Goal: Task Accomplishment & Management: Use online tool/utility

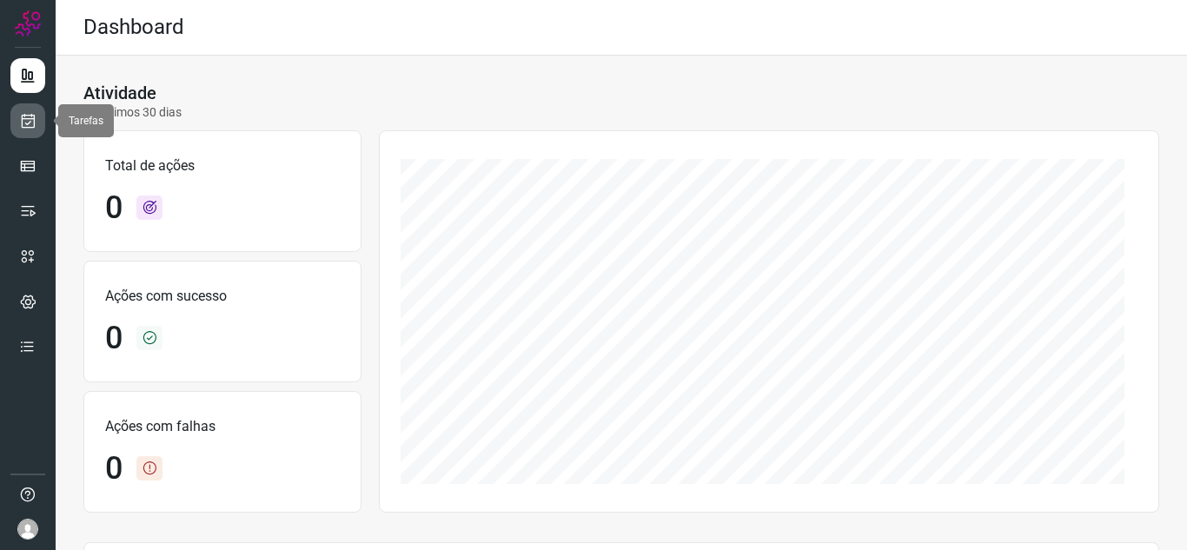
click at [31, 114] on icon at bounding box center [28, 120] width 18 height 17
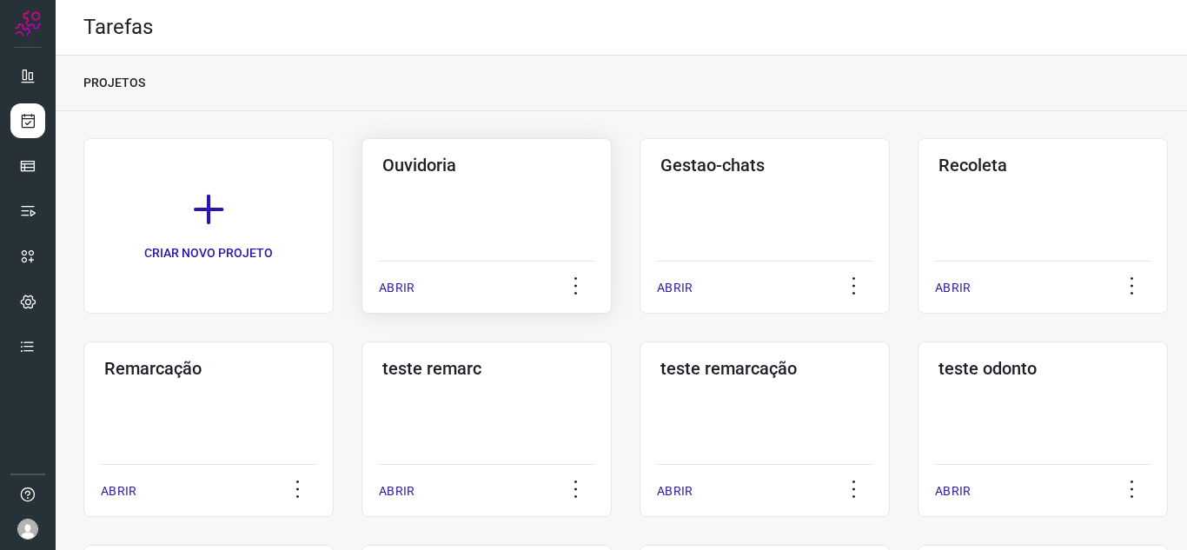
click at [398, 285] on p "ABRIR" at bounding box center [397, 288] width 36 height 18
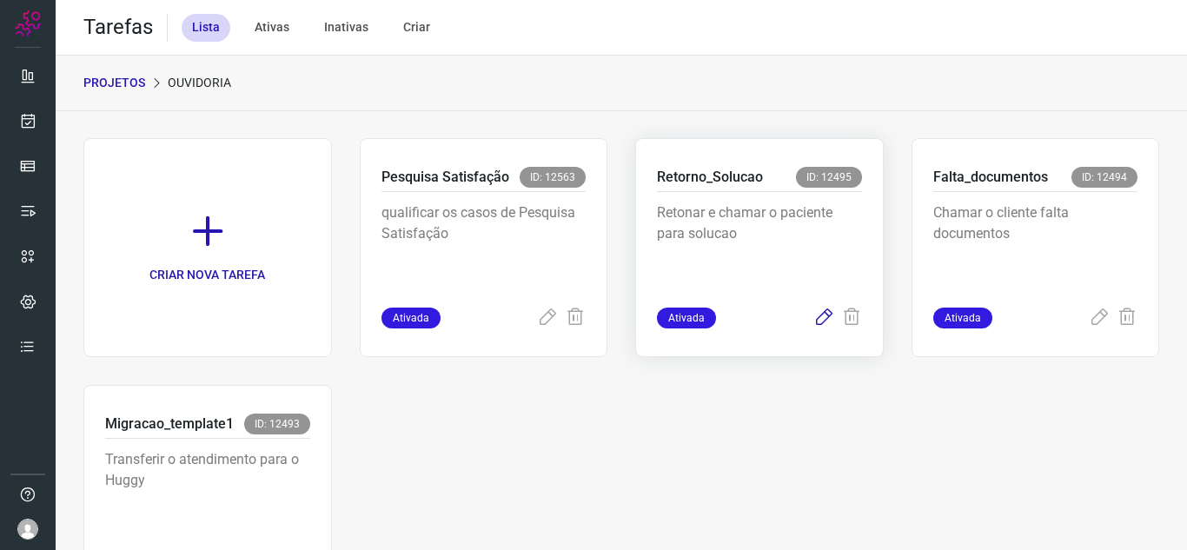
click at [816, 324] on icon at bounding box center [823, 317] width 21 height 21
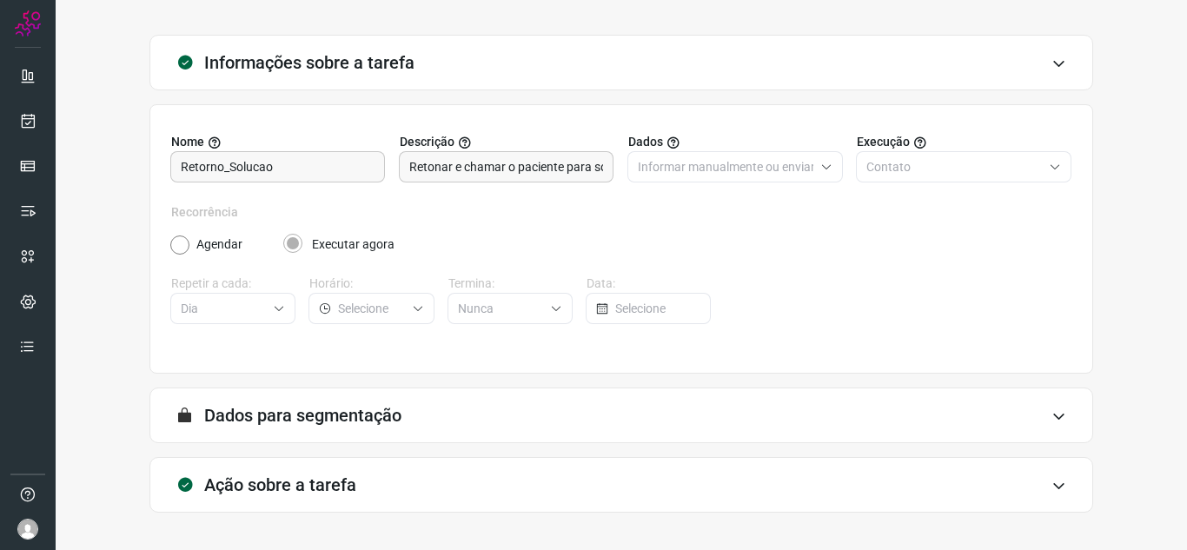
scroll to position [129, 0]
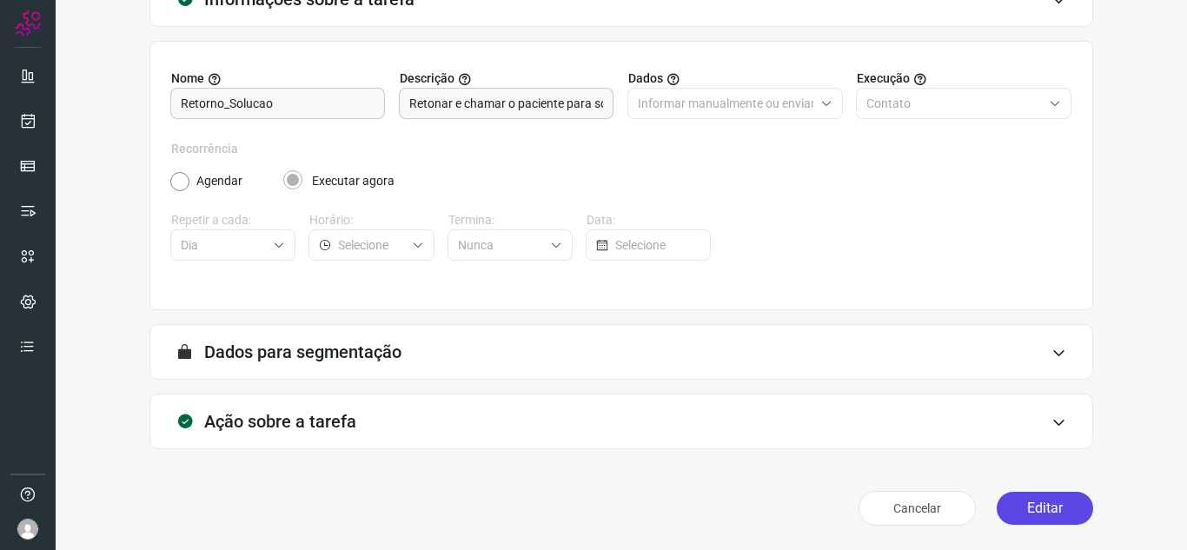
click at [1005, 506] on button "Editar" at bounding box center [1044, 508] width 96 height 33
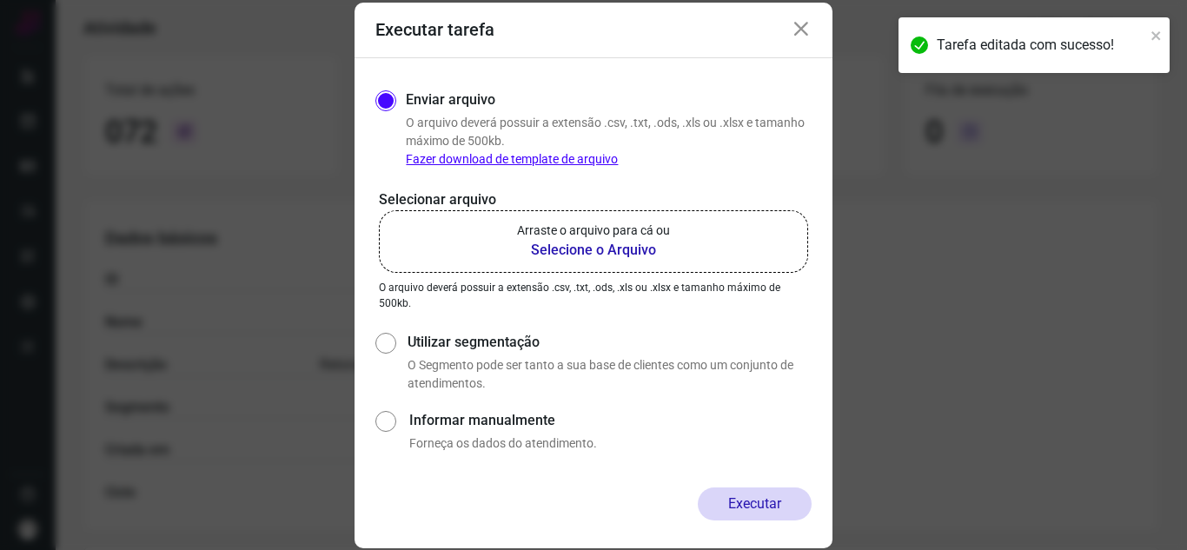
click at [585, 234] on p "Arraste o arquivo para cá ou" at bounding box center [593, 231] width 153 height 18
click at [0, 0] on input "Arraste o arquivo para cá ou Selecione o Arquivo" at bounding box center [0, 0] width 0 height 0
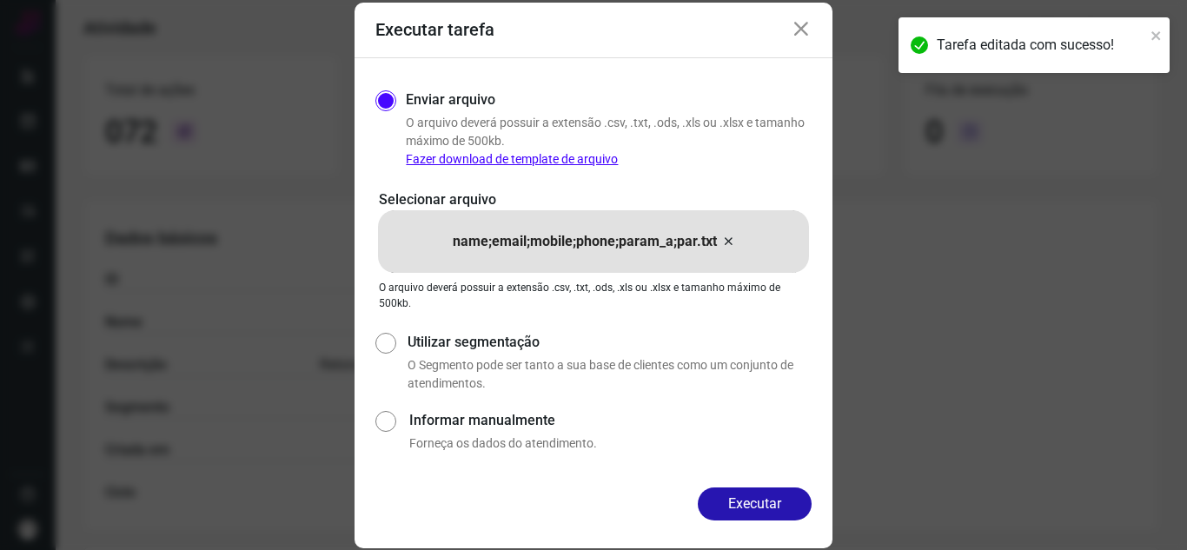
click at [747, 540] on div "Executar" at bounding box center [593, 517] width 478 height 61
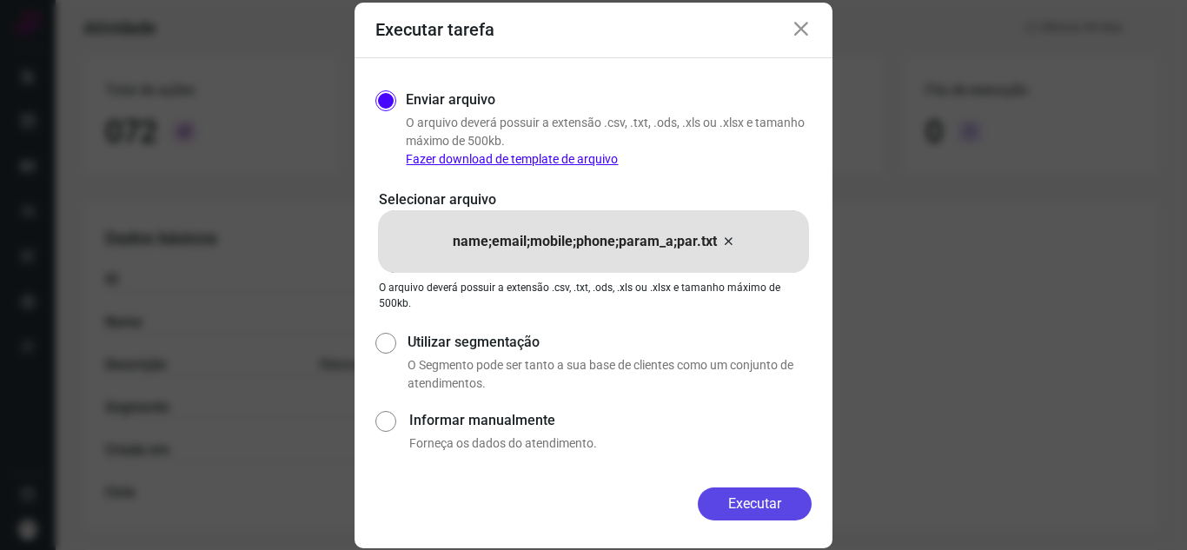
click at [775, 494] on button "Executar" at bounding box center [755, 503] width 114 height 33
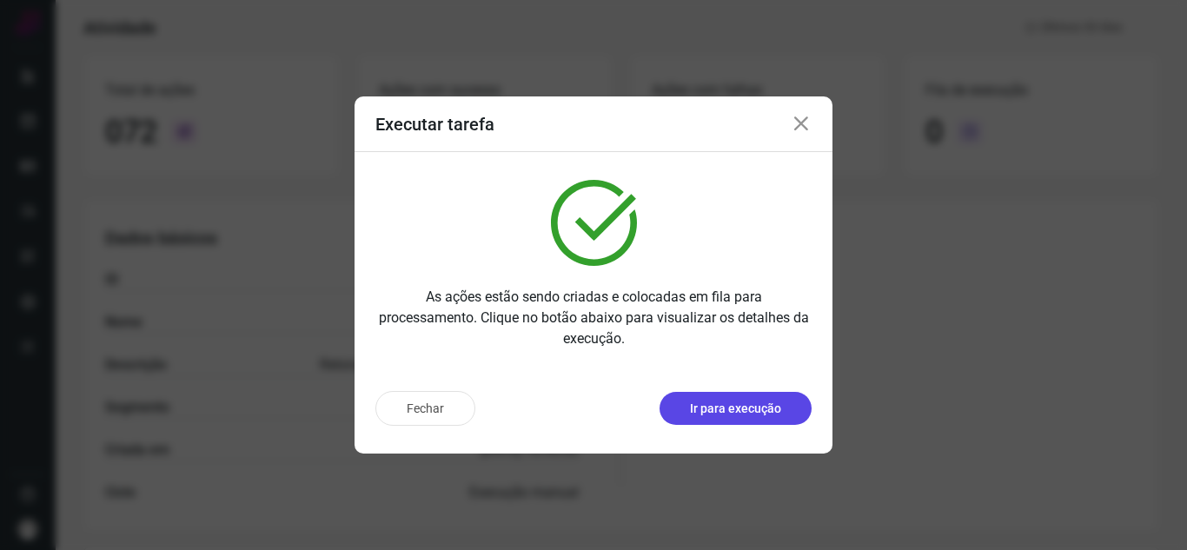
drag, startPoint x: 744, startPoint y: 391, endPoint x: 752, endPoint y: 410, distance: 20.6
click at [752, 410] on p "Ir para execução" at bounding box center [735, 409] width 91 height 18
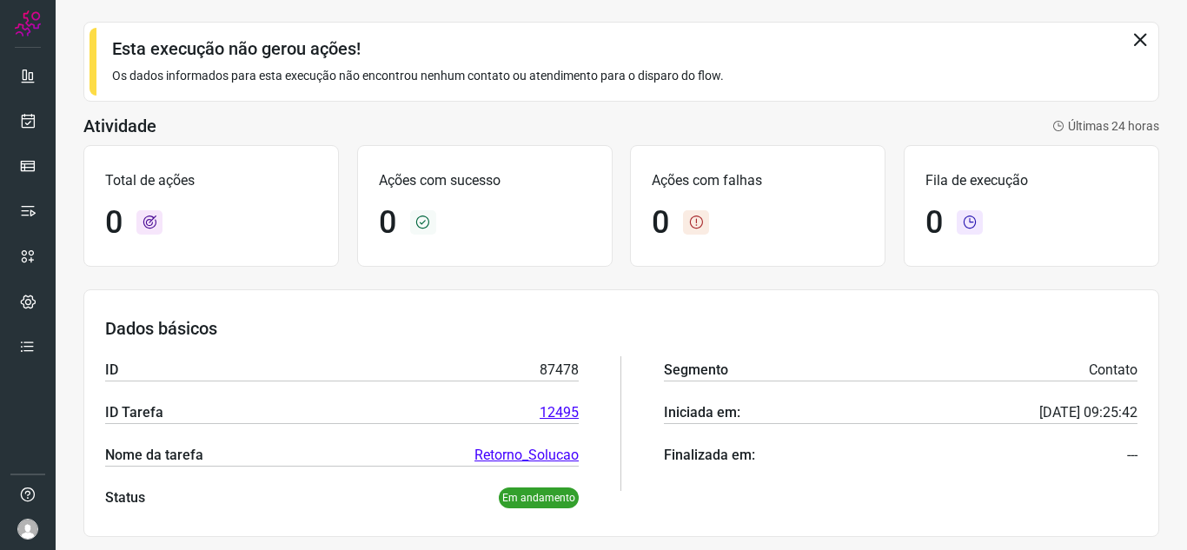
scroll to position [43, 0]
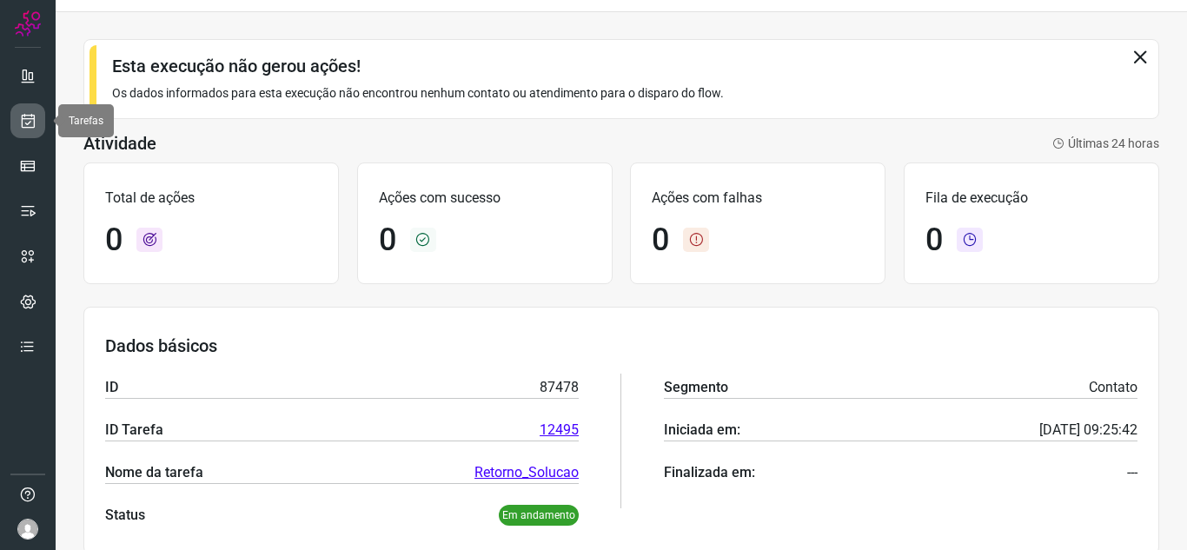
click at [17, 125] on link at bounding box center [27, 120] width 35 height 35
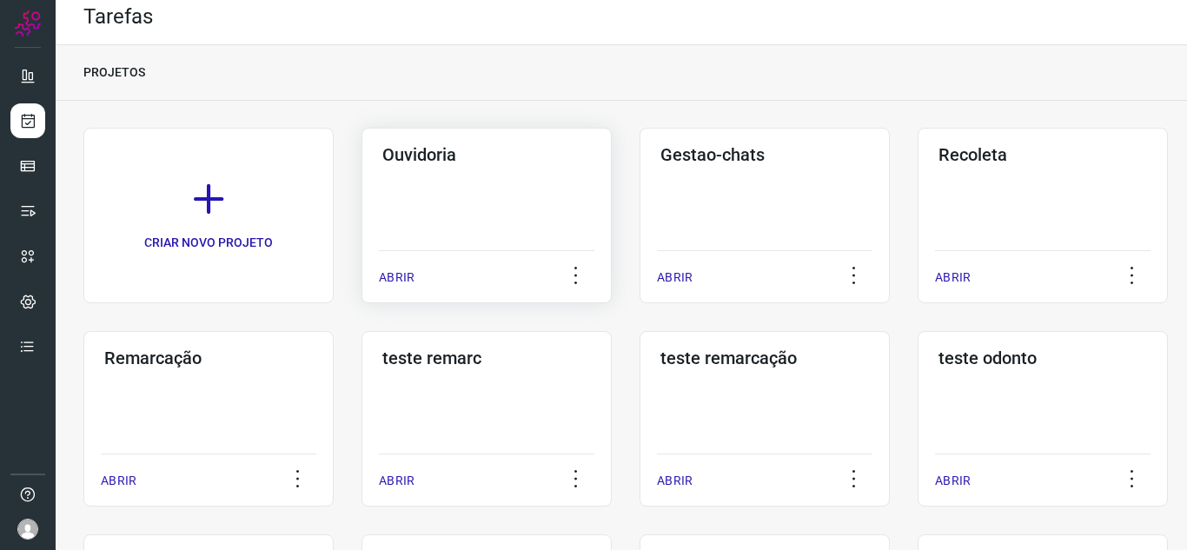
click at [400, 280] on p "ABRIR" at bounding box center [397, 277] width 36 height 18
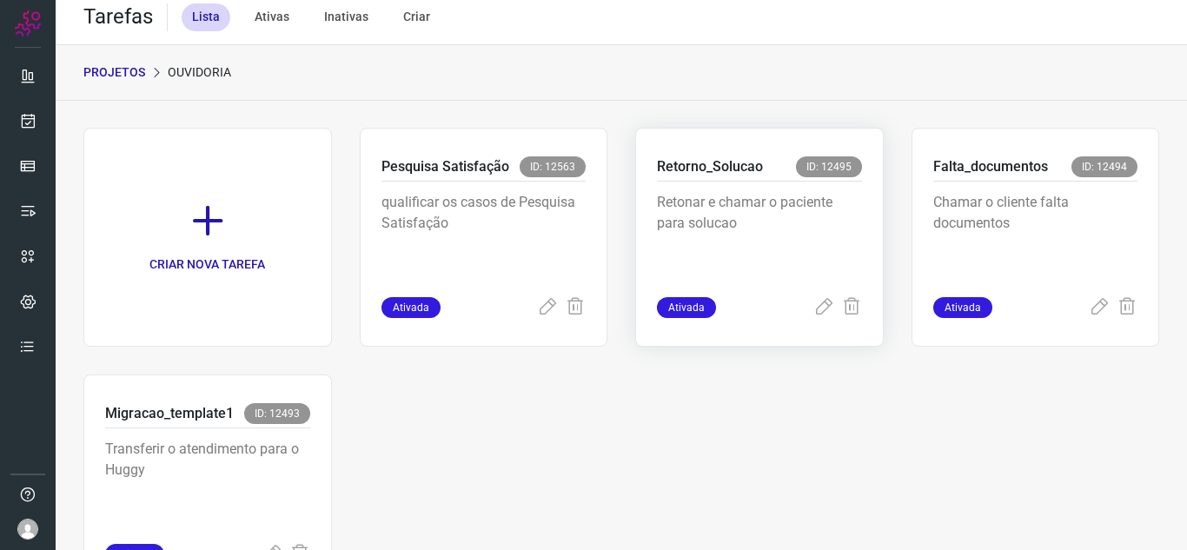
click at [801, 307] on div "Ativada" at bounding box center [759, 307] width 205 height 21
click at [813, 311] on icon at bounding box center [823, 307] width 21 height 21
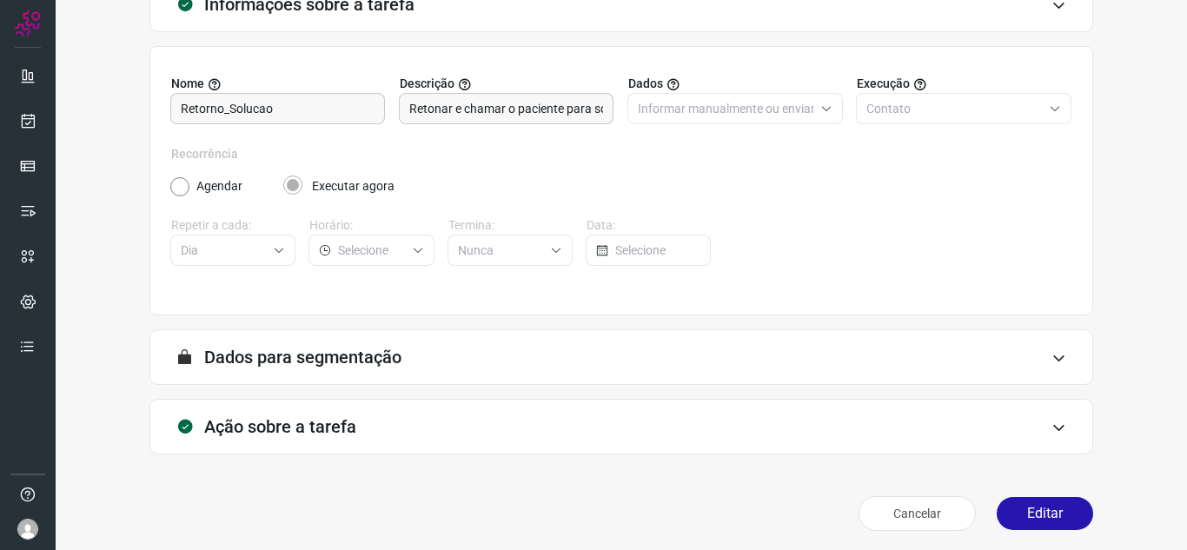
scroll to position [129, 0]
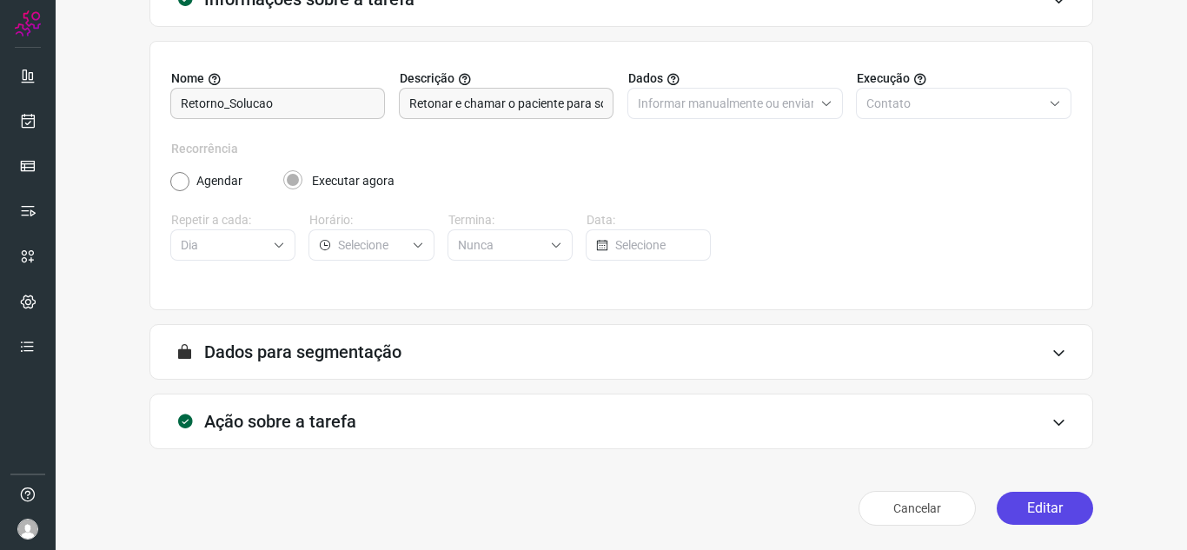
click at [1018, 521] on button "Editar" at bounding box center [1044, 508] width 96 height 33
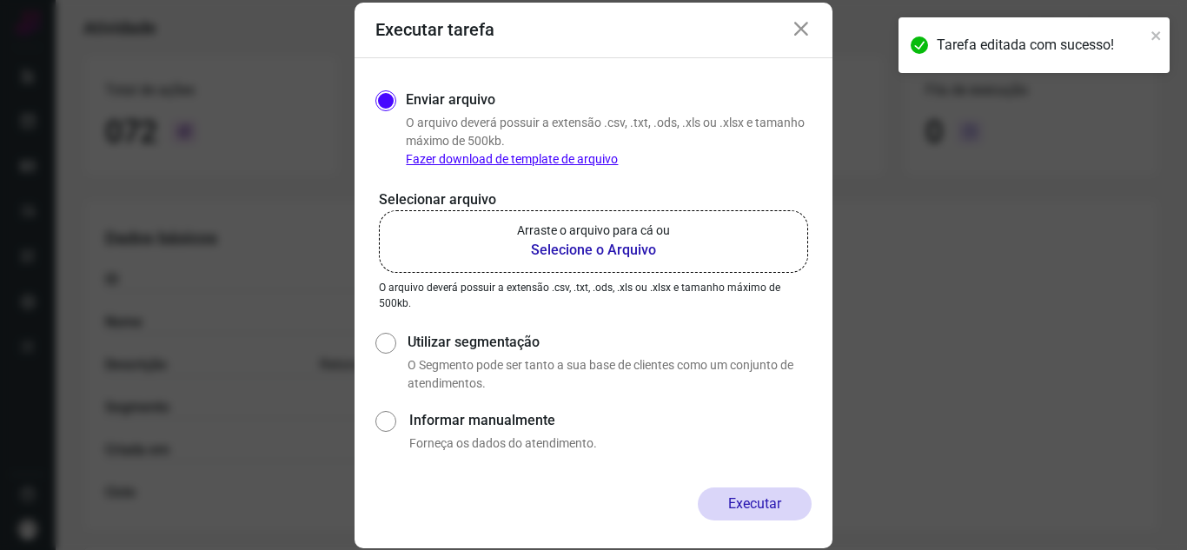
click at [498, 238] on label "Arraste o arquivo para cá ou Selecione o Arquivo" at bounding box center [593, 241] width 429 height 63
click at [0, 0] on input "Arraste o arquivo para cá ou Selecione o Arquivo" at bounding box center [0, 0] width 0 height 0
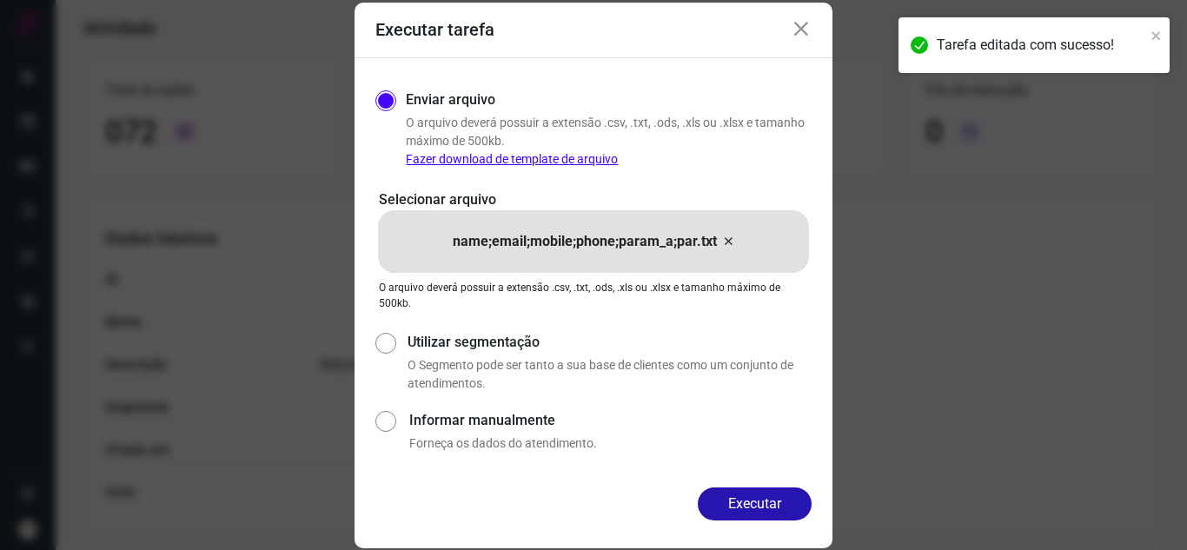
click at [760, 500] on button "Executar" at bounding box center [755, 503] width 114 height 33
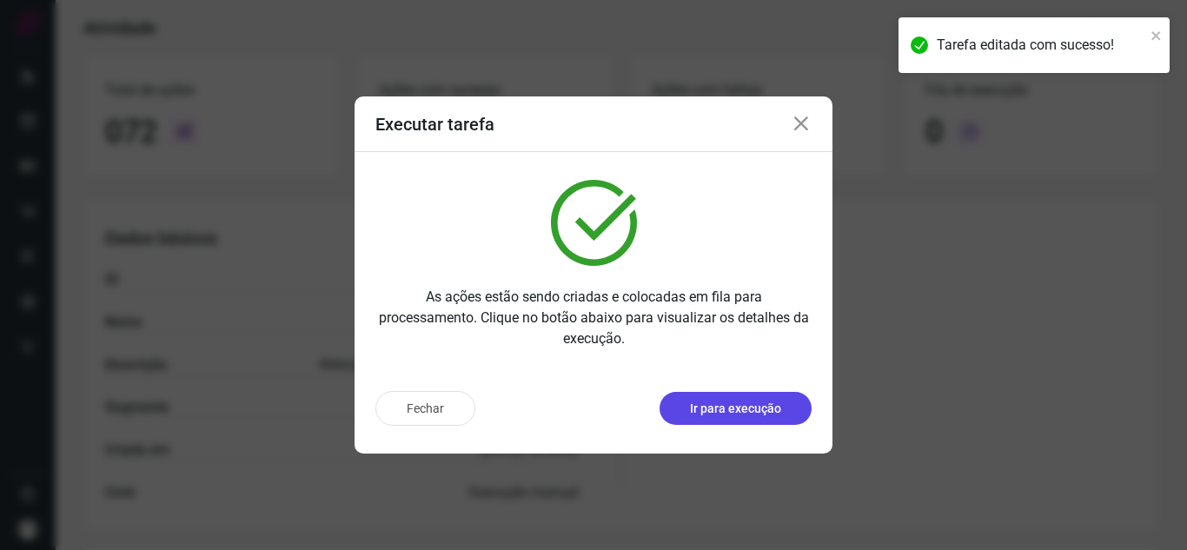
click at [755, 400] on p "Ir para execução" at bounding box center [735, 409] width 91 height 18
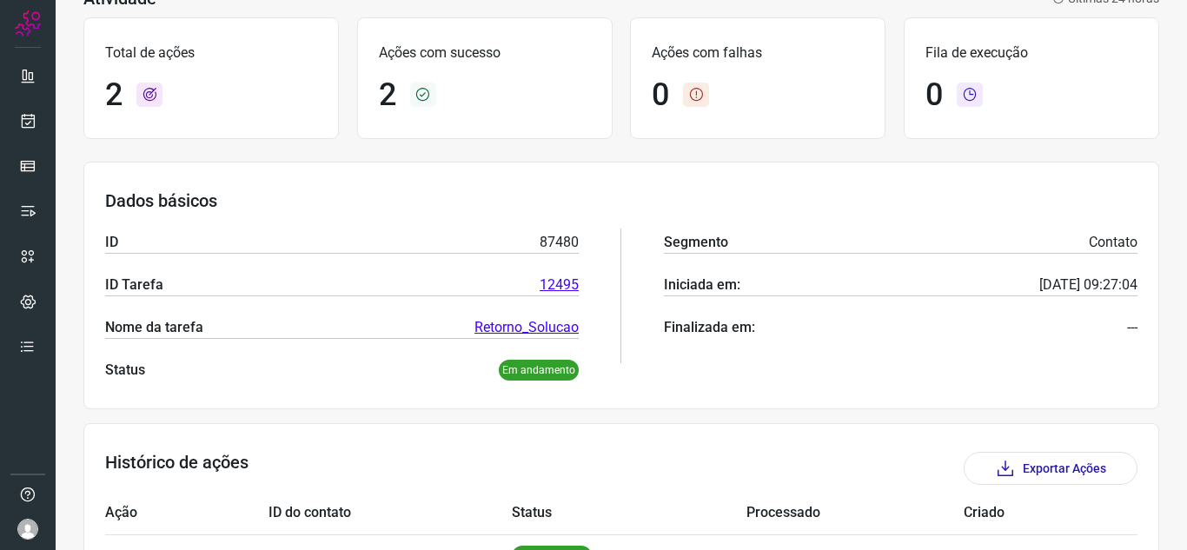
scroll to position [252, 0]
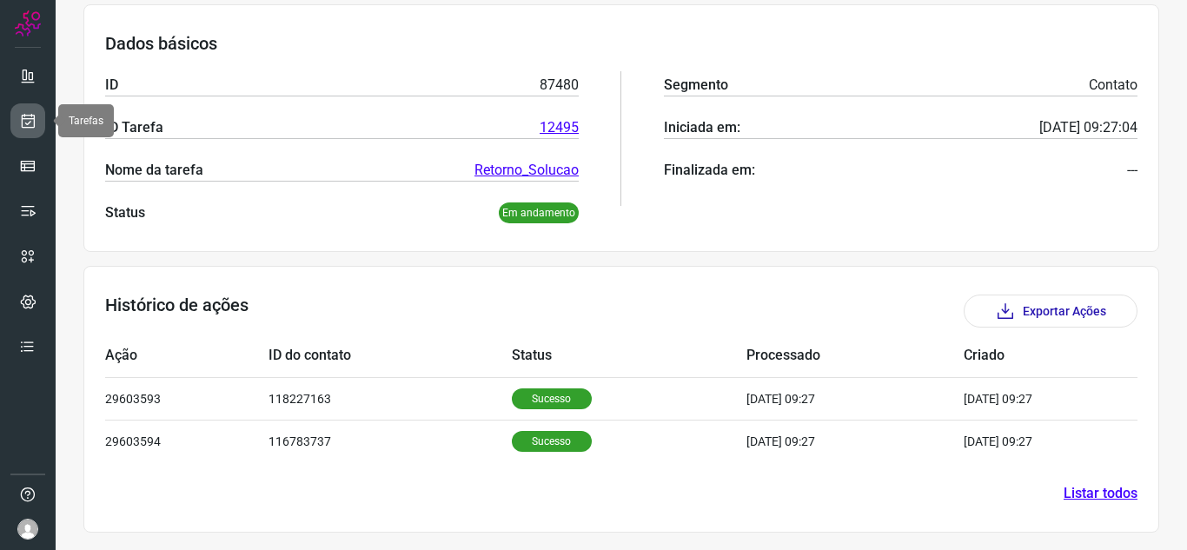
click at [35, 123] on icon at bounding box center [28, 120] width 18 height 17
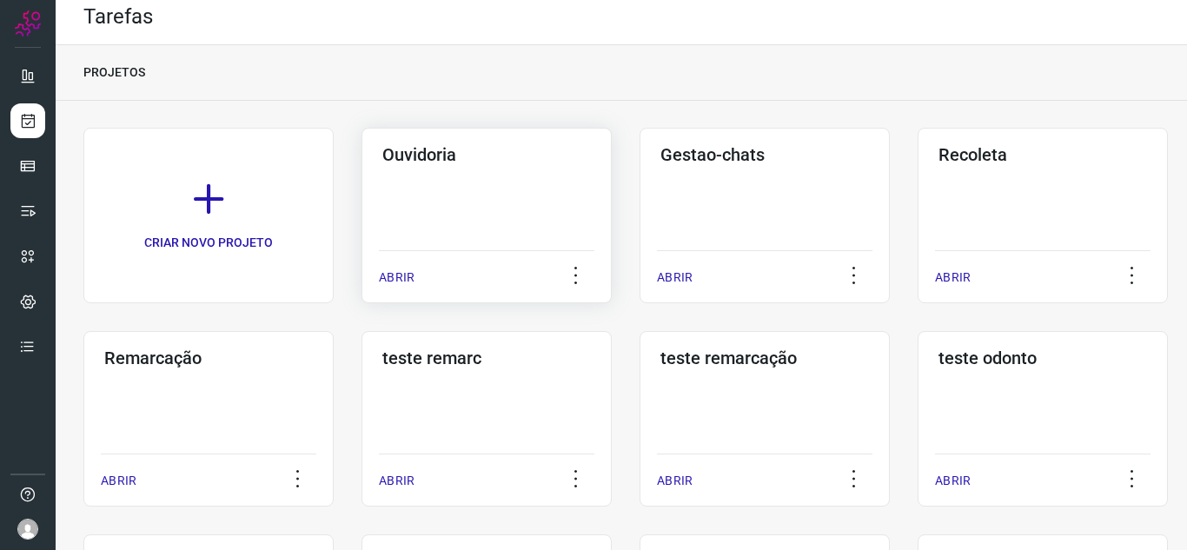
click at [406, 246] on div "Ouvidoria ABRIR" at bounding box center [486, 215] width 250 height 175
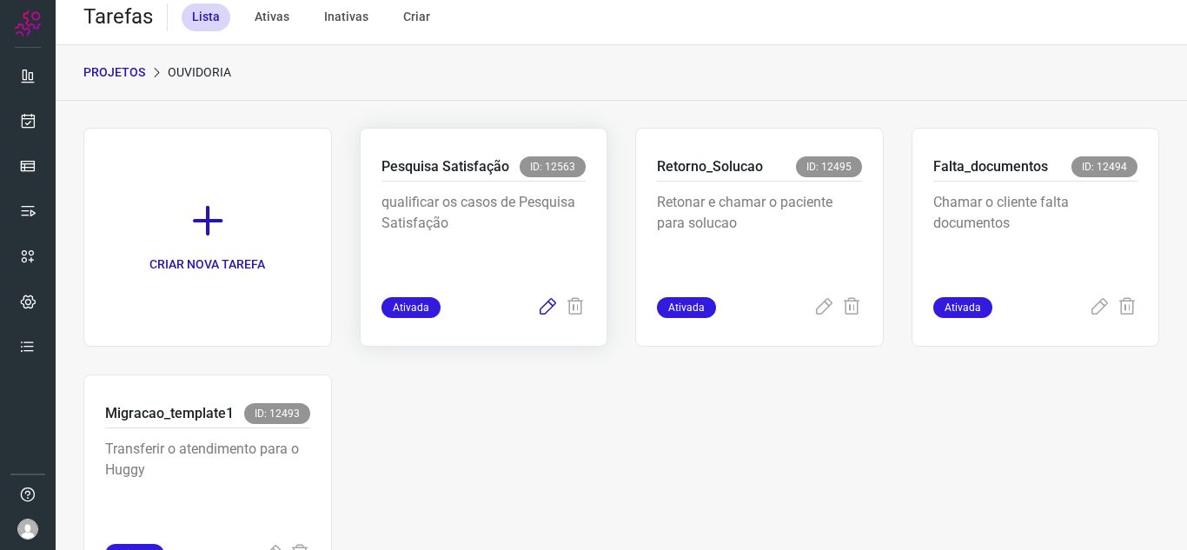
click at [538, 310] on icon at bounding box center [547, 307] width 21 height 21
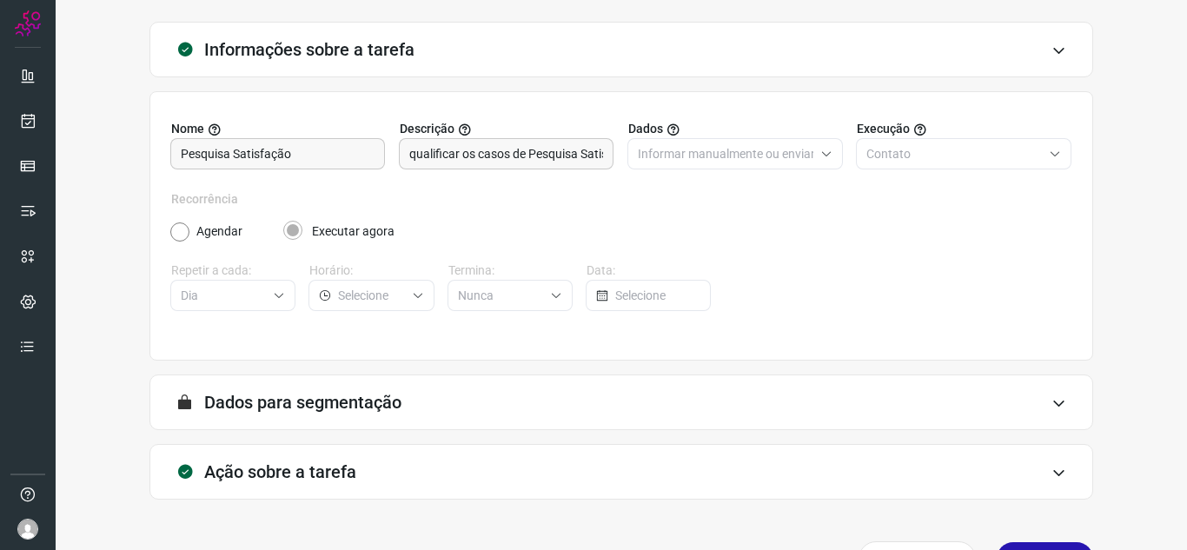
scroll to position [129, 0]
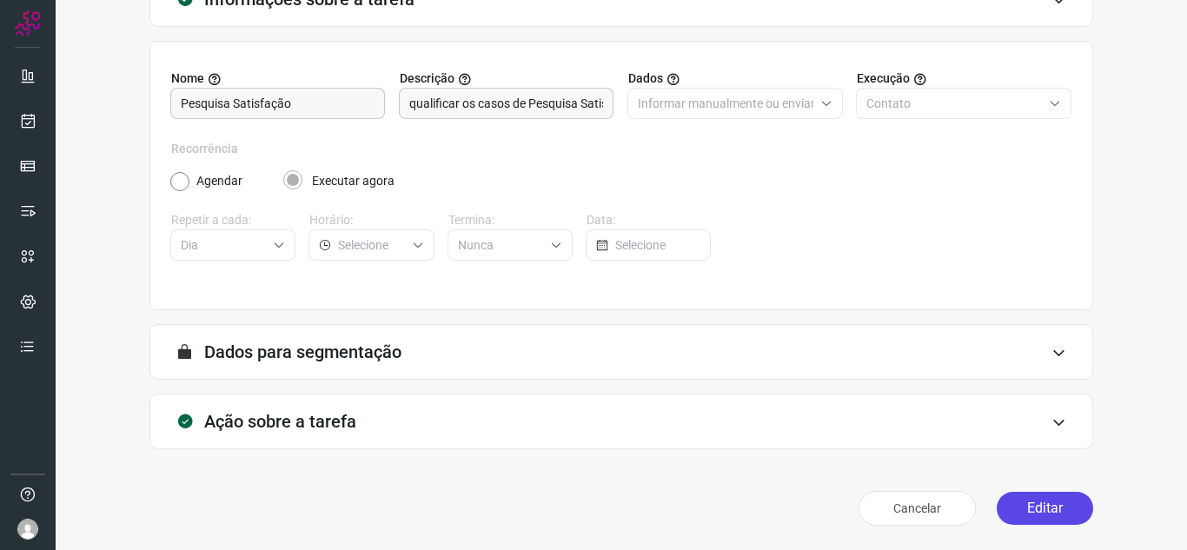
click at [1024, 495] on button "Editar" at bounding box center [1044, 508] width 96 height 33
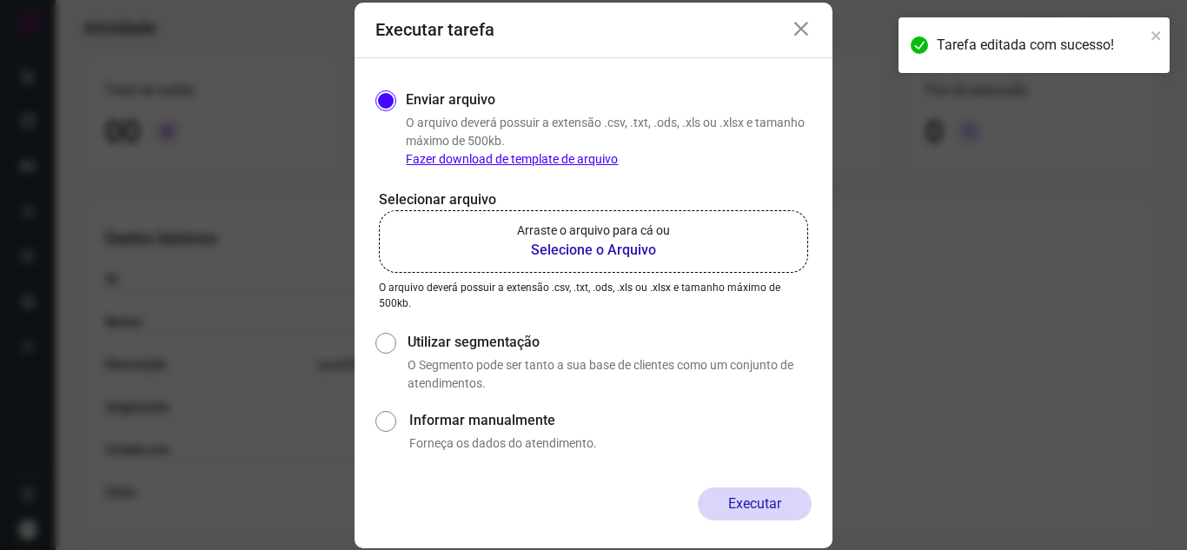
click at [582, 227] on p "Arraste o arquivo para cá ou" at bounding box center [593, 231] width 153 height 18
click at [0, 0] on input "Arraste o arquivo para cá ou Selecione o Arquivo" at bounding box center [0, 0] width 0 height 0
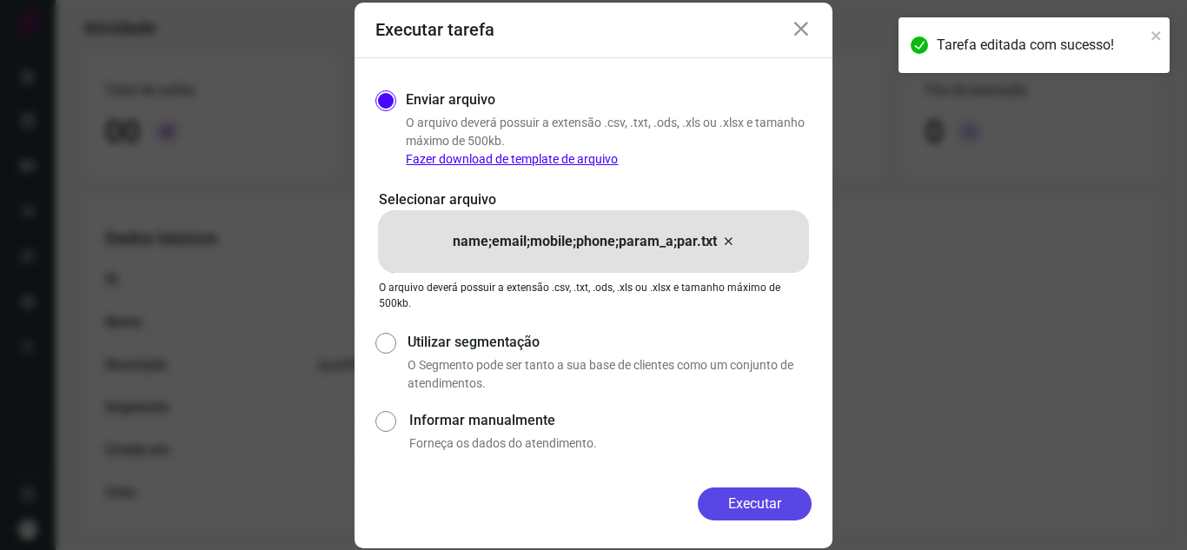
click at [788, 502] on button "Executar" at bounding box center [755, 503] width 114 height 33
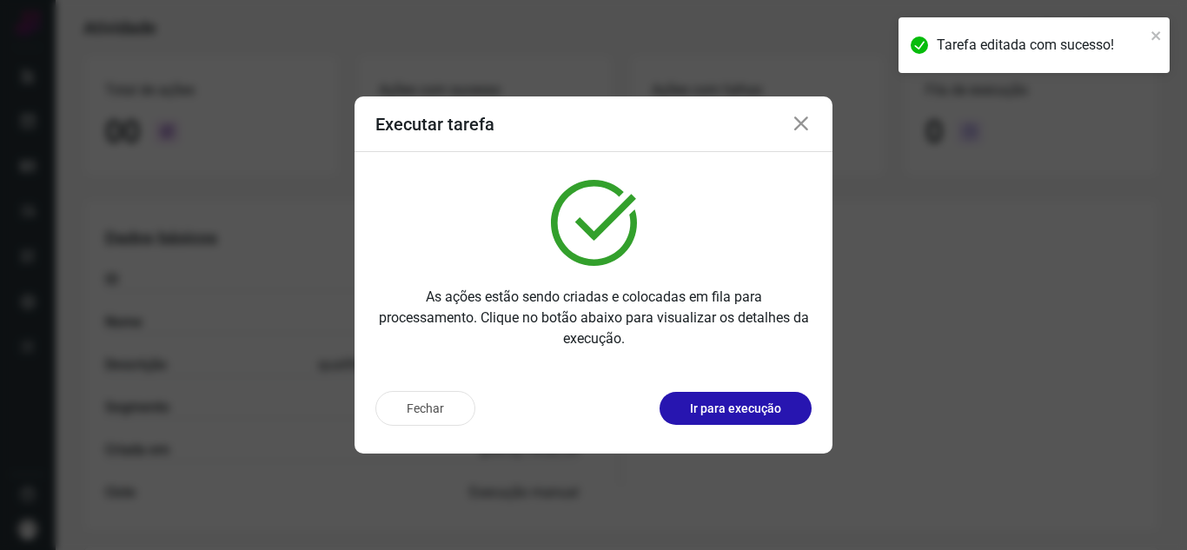
click at [710, 449] on div "Fechar Ir para execução" at bounding box center [593, 415] width 478 height 76
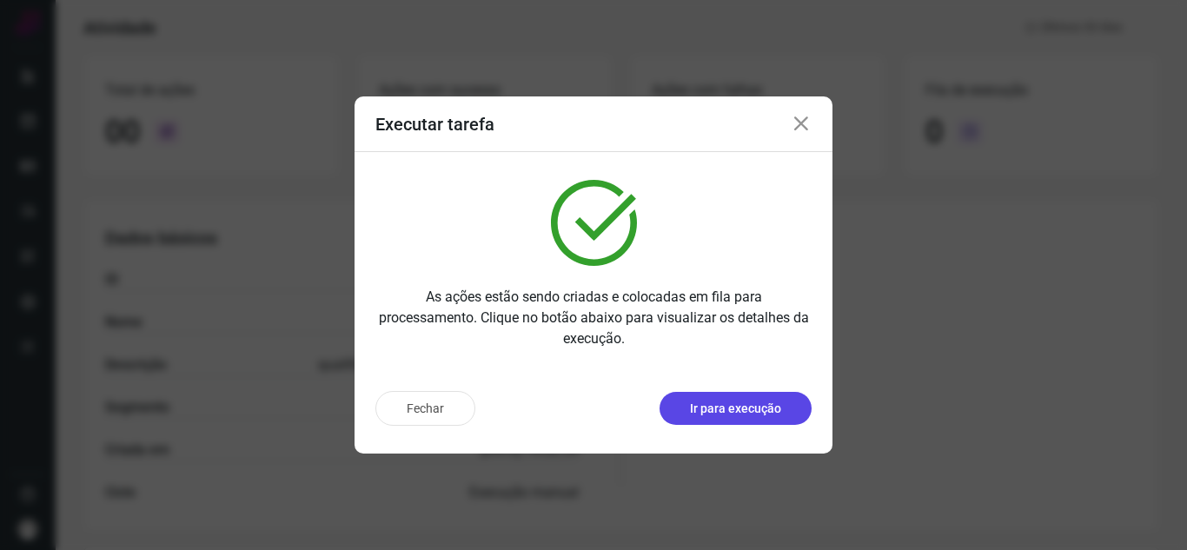
click at [738, 409] on p "Ir para execução" at bounding box center [735, 409] width 91 height 18
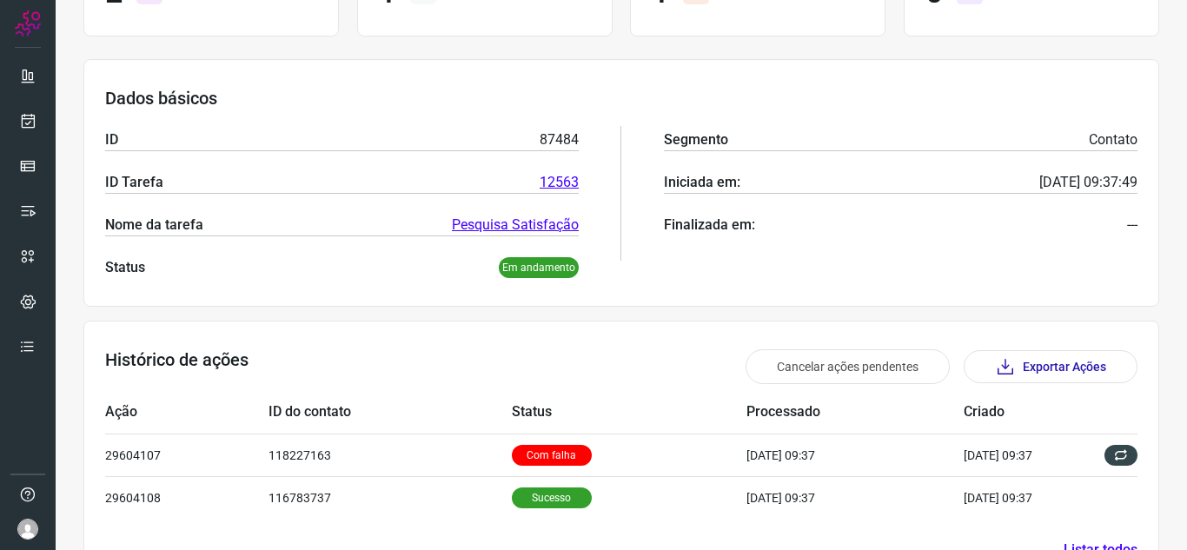
scroll to position [167, 0]
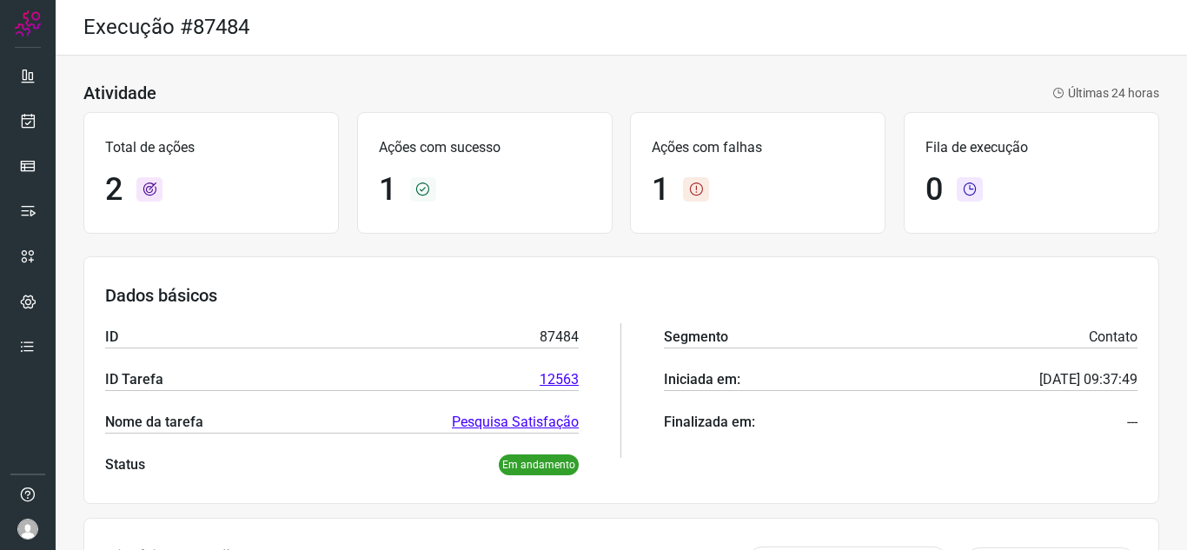
scroll to position [254, 0]
click at [22, 121] on icon at bounding box center [28, 120] width 18 height 17
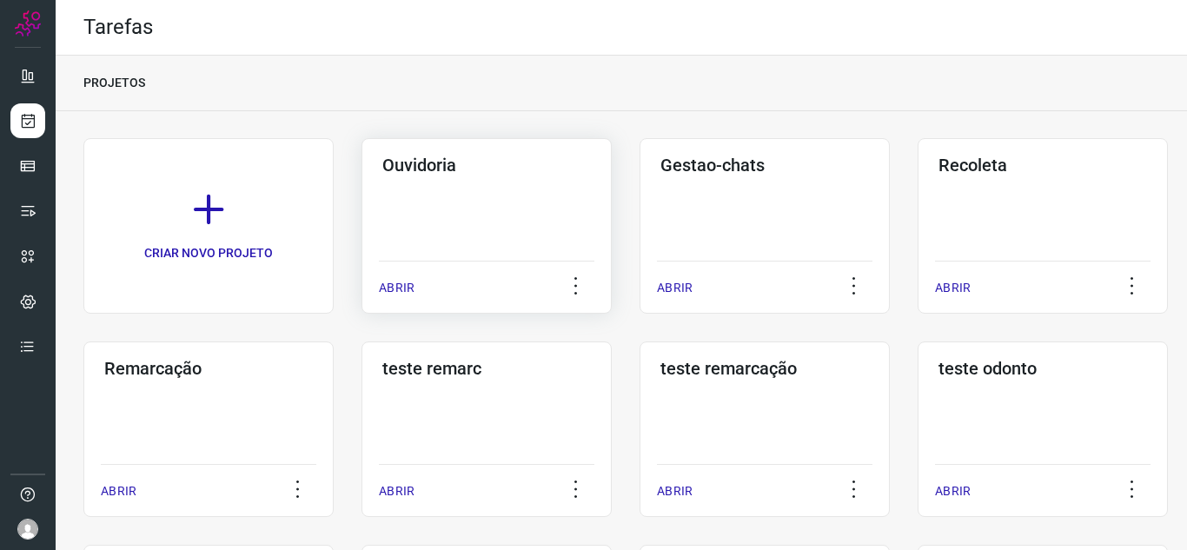
click at [401, 277] on div "ABRIR" at bounding box center [486, 282] width 215 height 43
click at [409, 283] on p "ABRIR" at bounding box center [397, 288] width 36 height 18
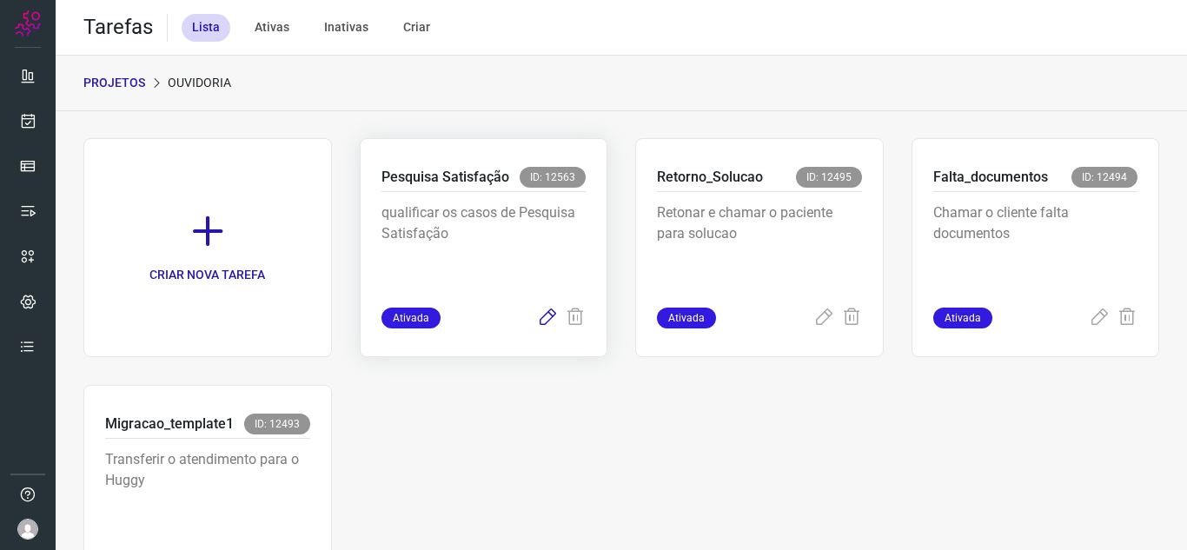
click at [548, 326] on icon at bounding box center [547, 317] width 21 height 21
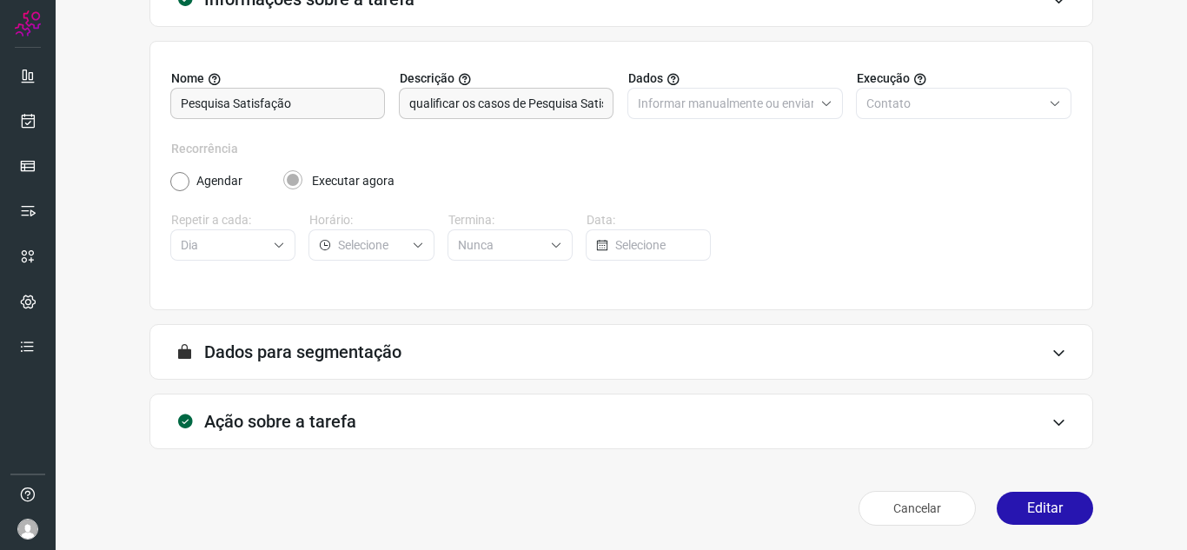
scroll to position [129, 0]
click at [1053, 494] on button "Editar" at bounding box center [1044, 508] width 96 height 33
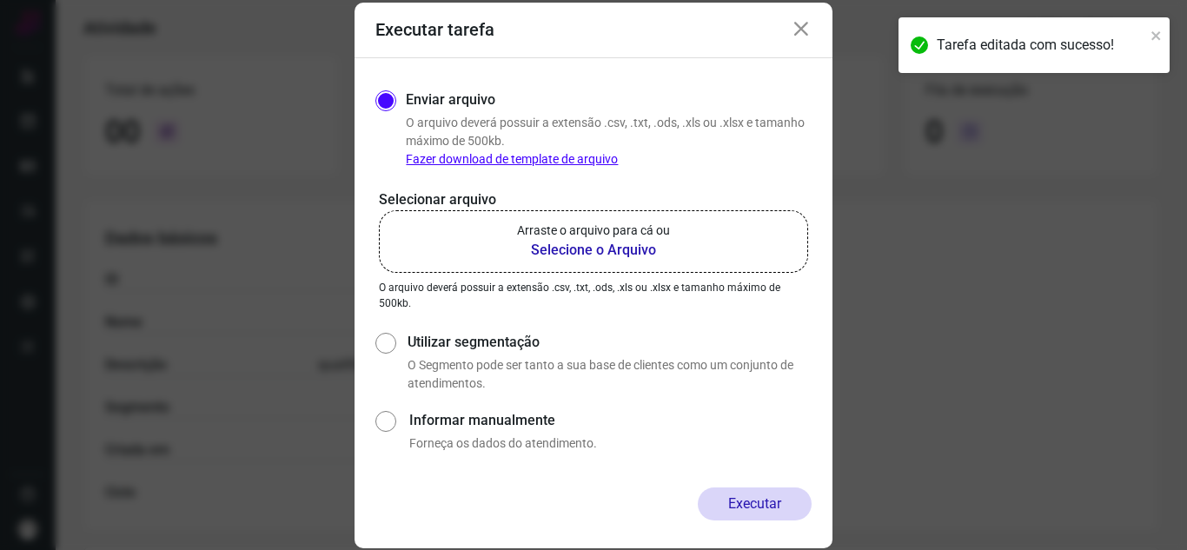
click at [679, 260] on label "Arraste o arquivo para cá ou Selecione o Arquivo" at bounding box center [593, 241] width 429 height 63
click at [0, 0] on input "Arraste o arquivo para cá ou Selecione o Arquivo" at bounding box center [0, 0] width 0 height 0
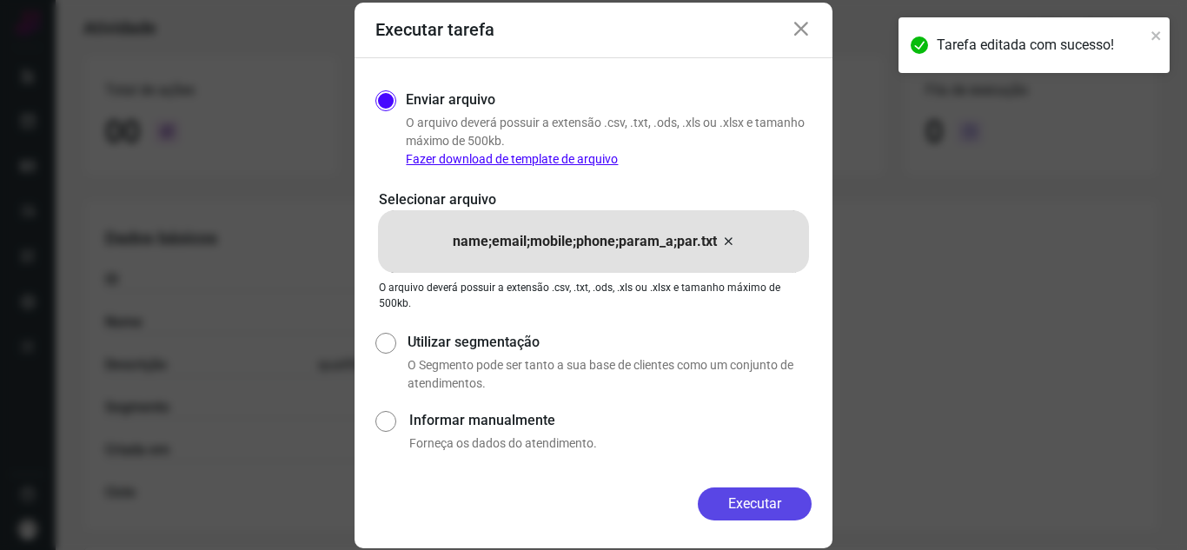
click at [767, 517] on button "Executar" at bounding box center [755, 503] width 114 height 33
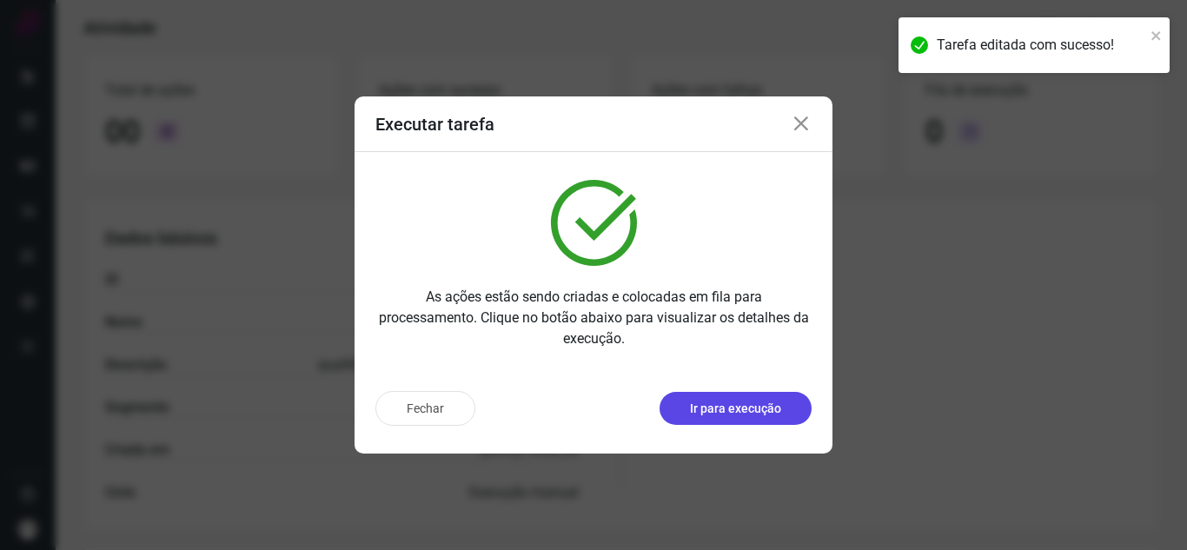
click at [780, 400] on p "Ir para execução" at bounding box center [735, 409] width 91 height 18
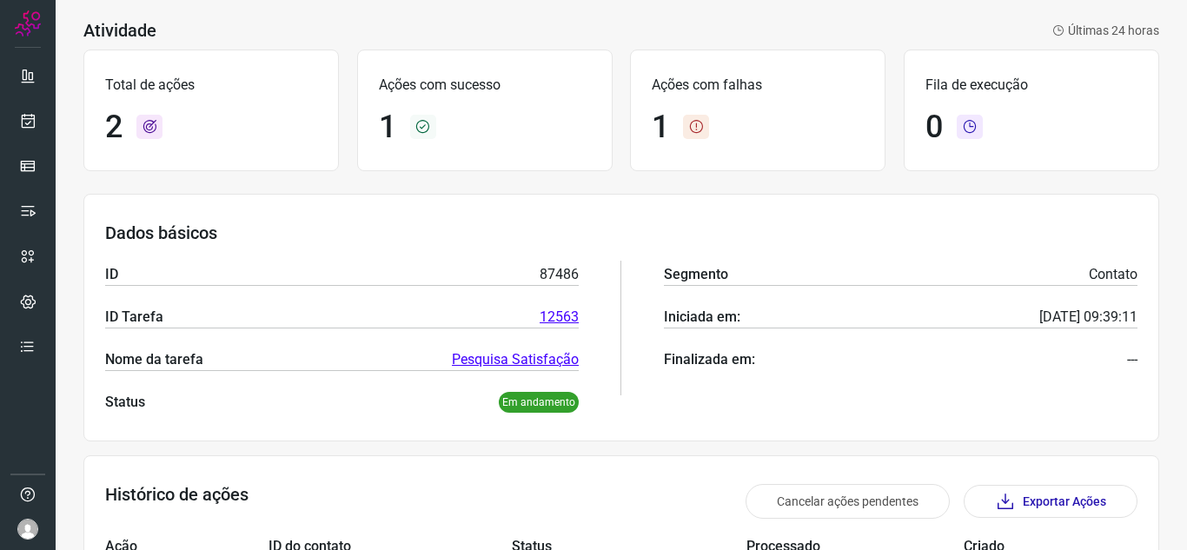
scroll to position [254, 0]
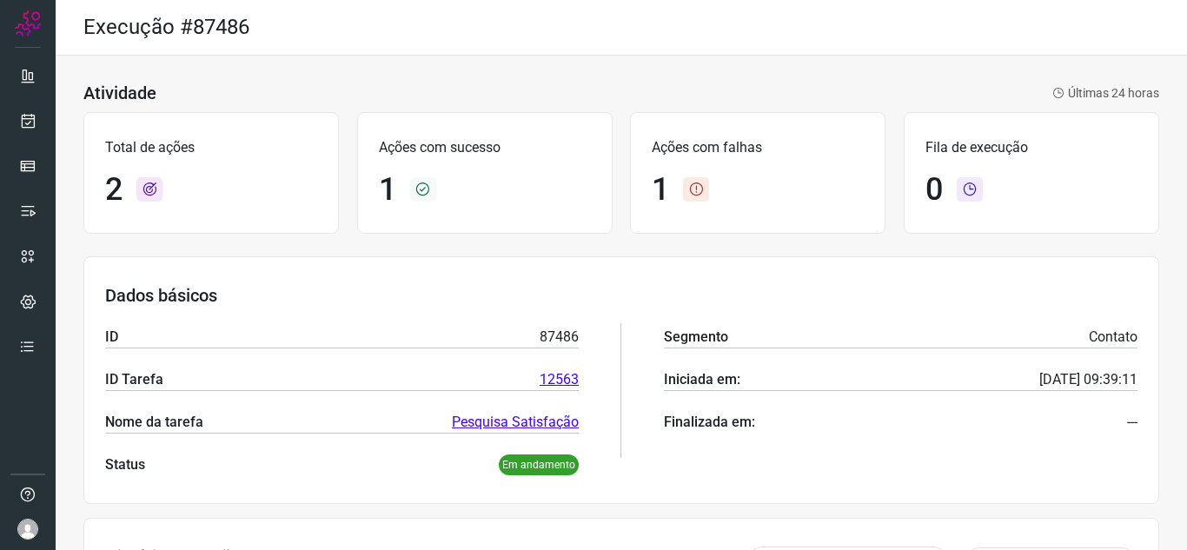
drag, startPoint x: 734, startPoint y: 148, endPoint x: 625, endPoint y: 155, distance: 108.8
click at [734, 148] on p "Ações com falhas" at bounding box center [757, 147] width 212 height 21
click at [454, 160] on div "Ações com sucesso 1" at bounding box center [484, 173] width 255 height 122
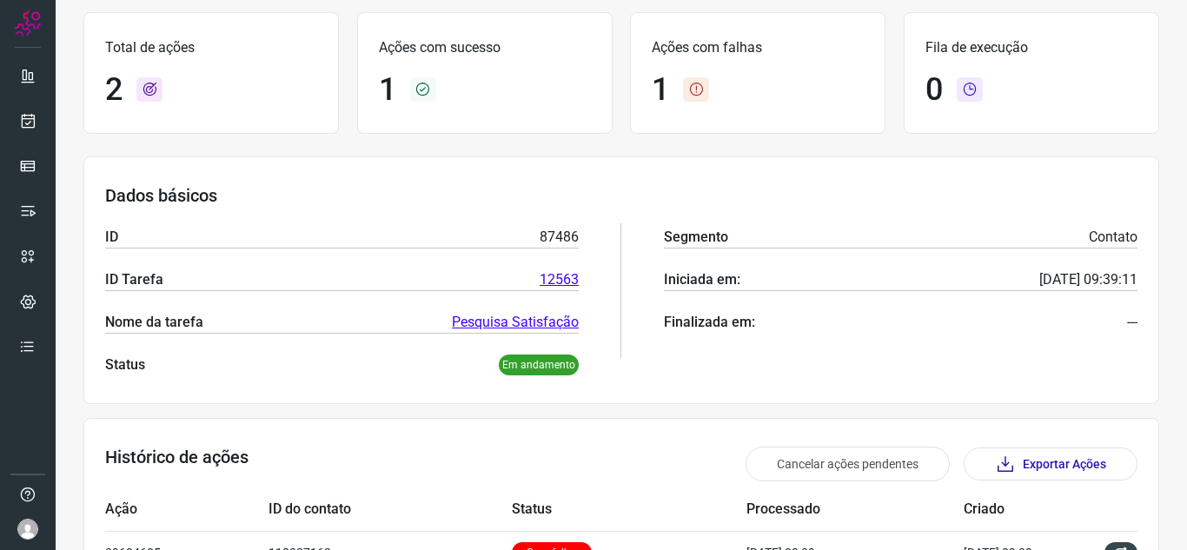
scroll to position [254, 0]
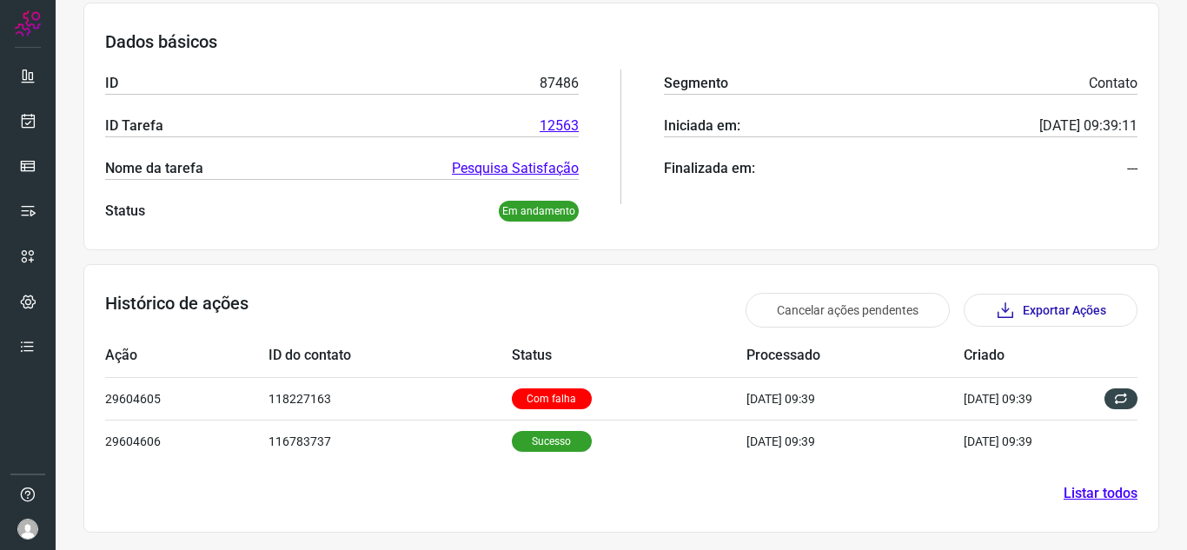
click at [887, 206] on div "Segmento Contato Iniciada em: [DATE] 09:39:11 Finalizada em: ---" at bounding box center [900, 136] width 473 height 169
click at [26, 118] on icon at bounding box center [28, 120] width 18 height 17
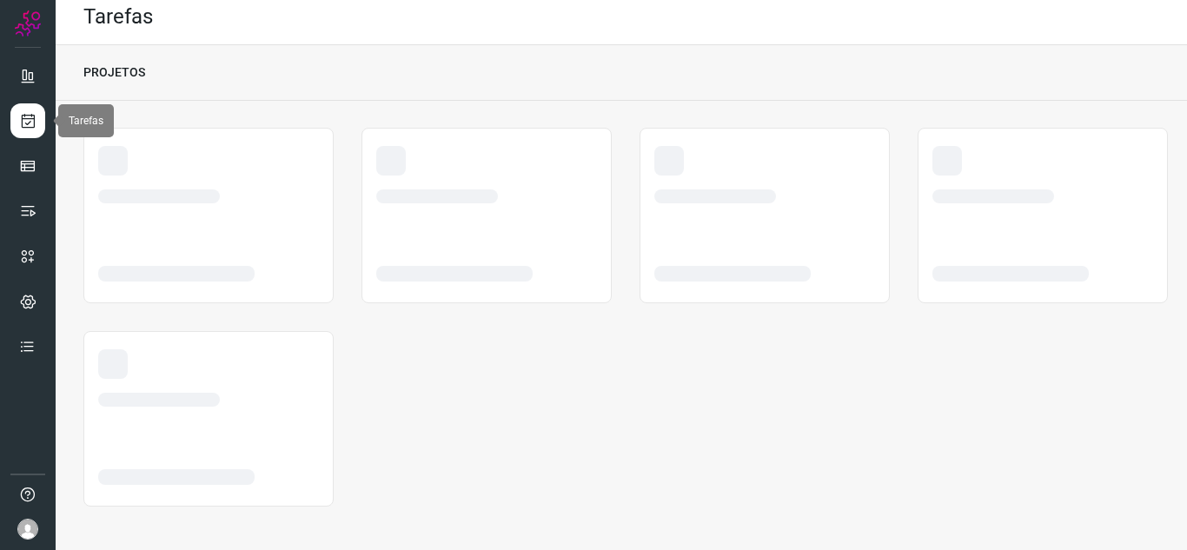
scroll to position [10, 0]
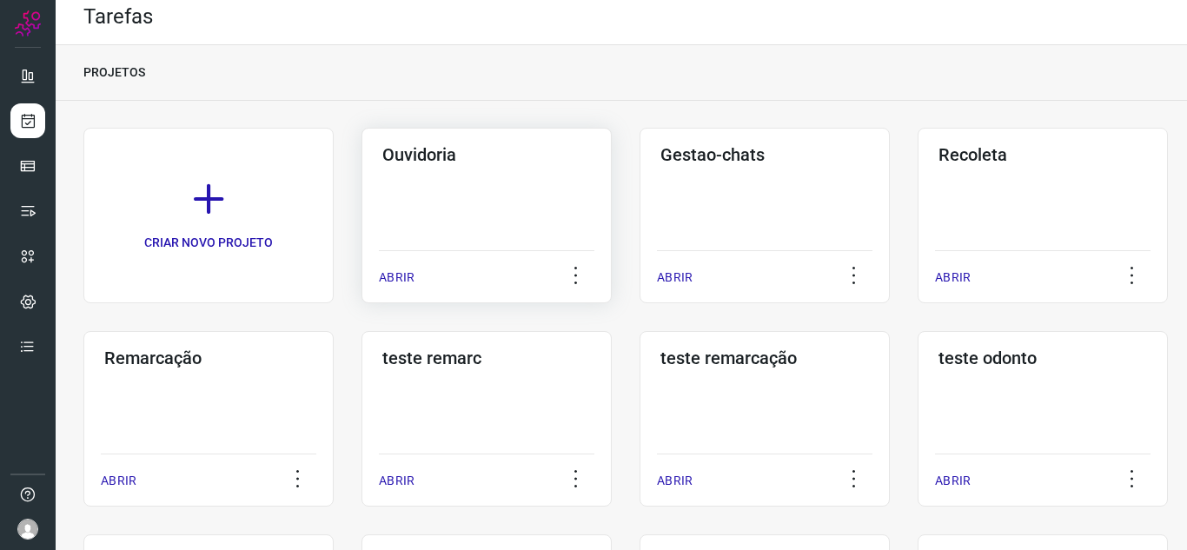
click at [409, 272] on p "ABRIR" at bounding box center [397, 277] width 36 height 18
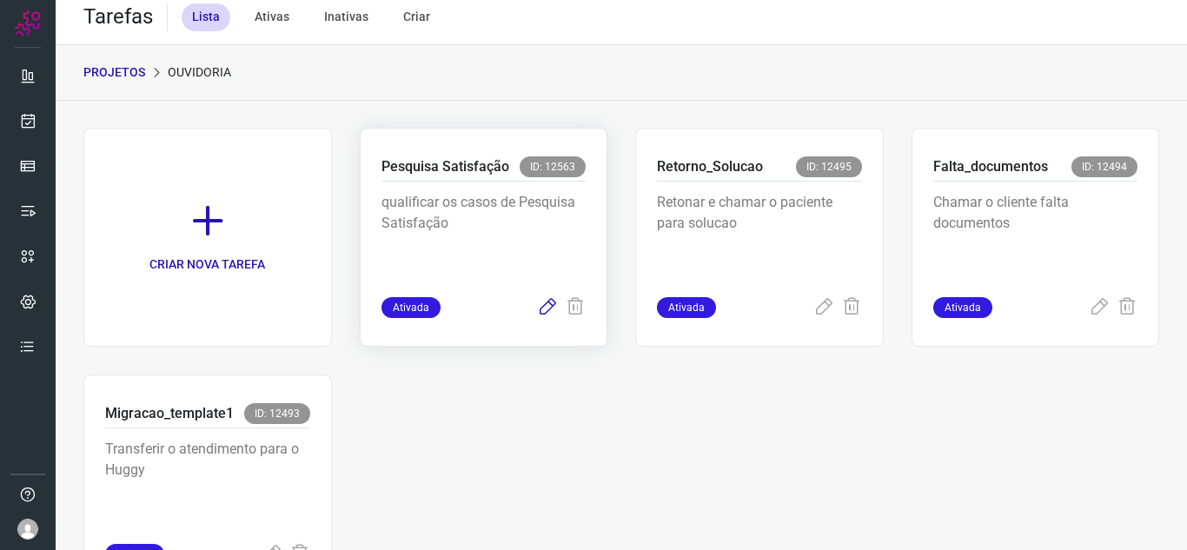
click at [537, 307] on icon at bounding box center [547, 307] width 21 height 21
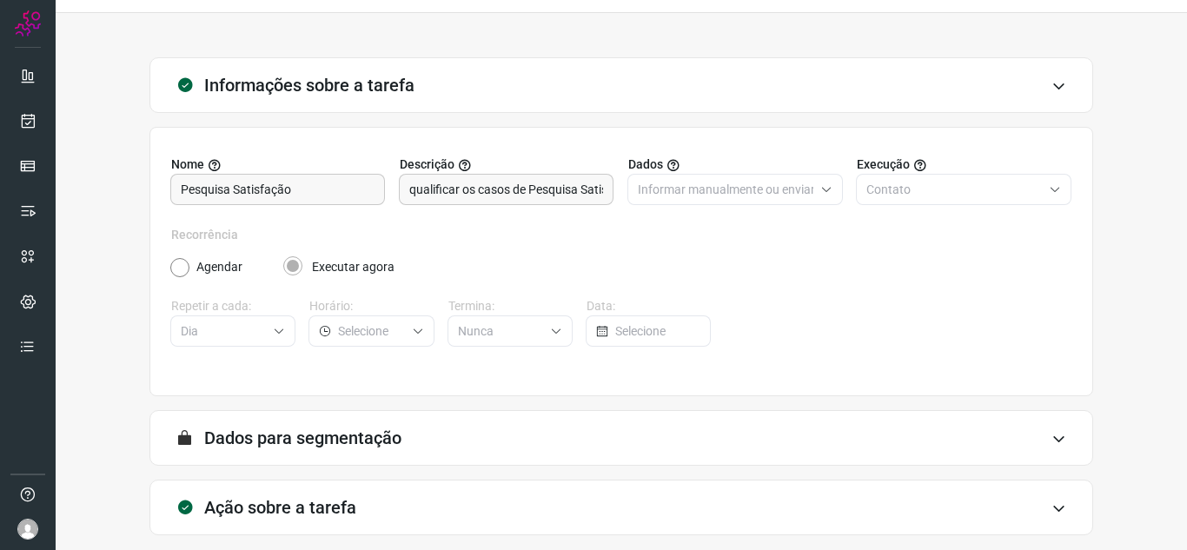
scroll to position [129, 0]
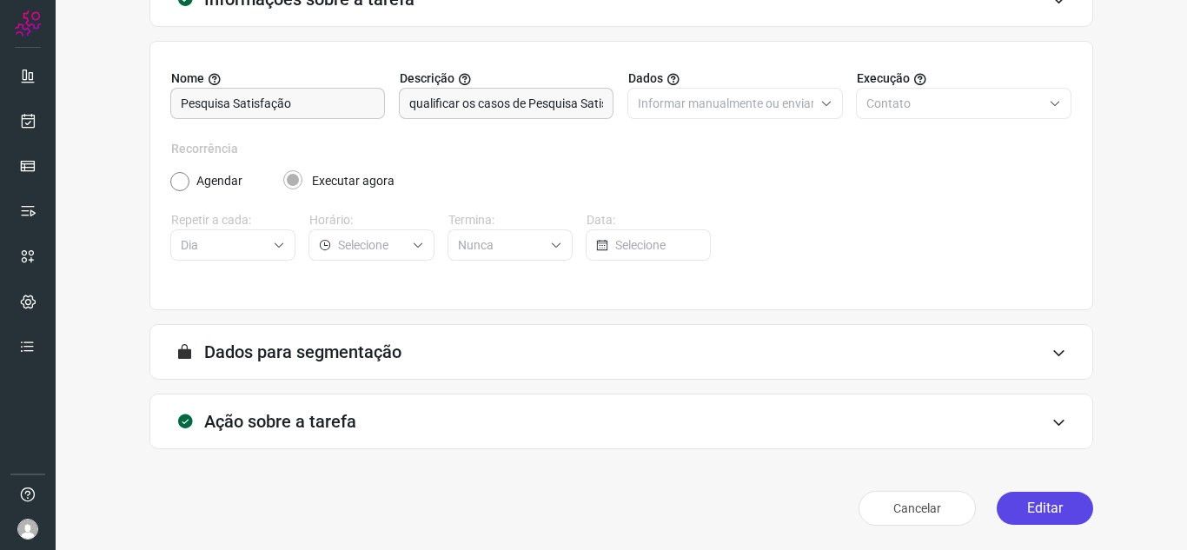
click at [1050, 501] on button "Editar" at bounding box center [1044, 508] width 96 height 33
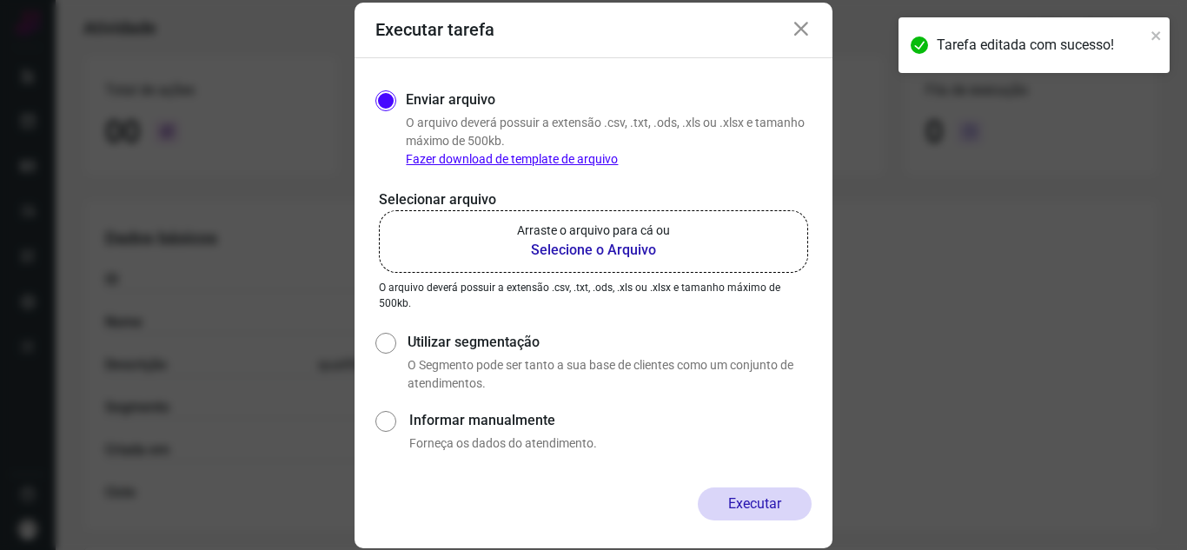
click at [551, 256] on b "Selecione o Arquivo" at bounding box center [593, 250] width 153 height 21
click at [0, 0] on input "Arraste o arquivo para cá ou Selecione o Arquivo" at bounding box center [0, 0] width 0 height 0
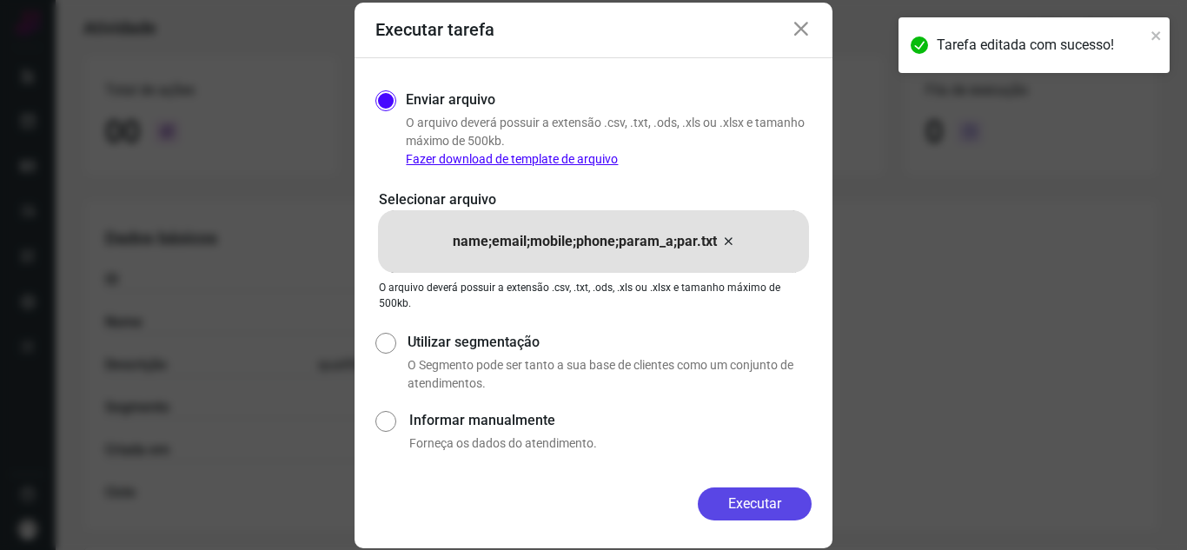
click at [801, 489] on button "Executar" at bounding box center [755, 503] width 114 height 33
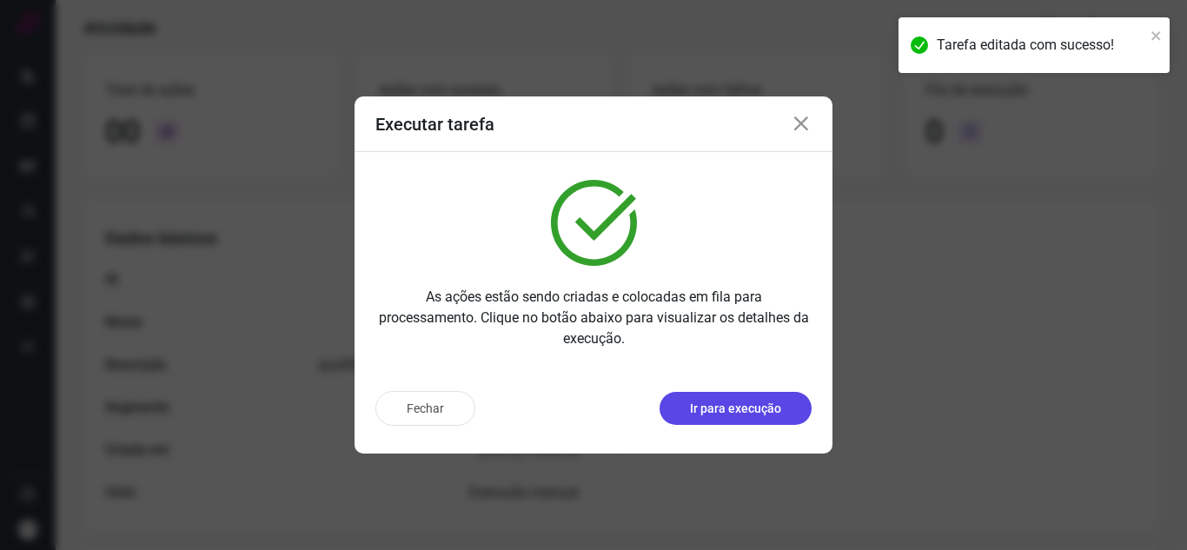
click at [773, 405] on p "Ir para execução" at bounding box center [735, 409] width 91 height 18
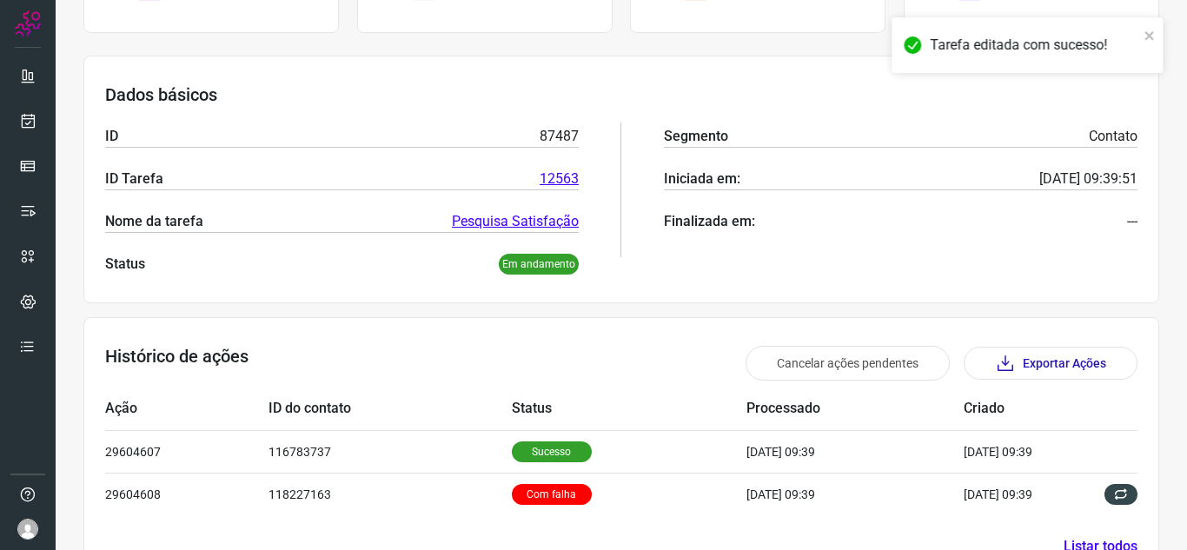
scroll to position [254, 0]
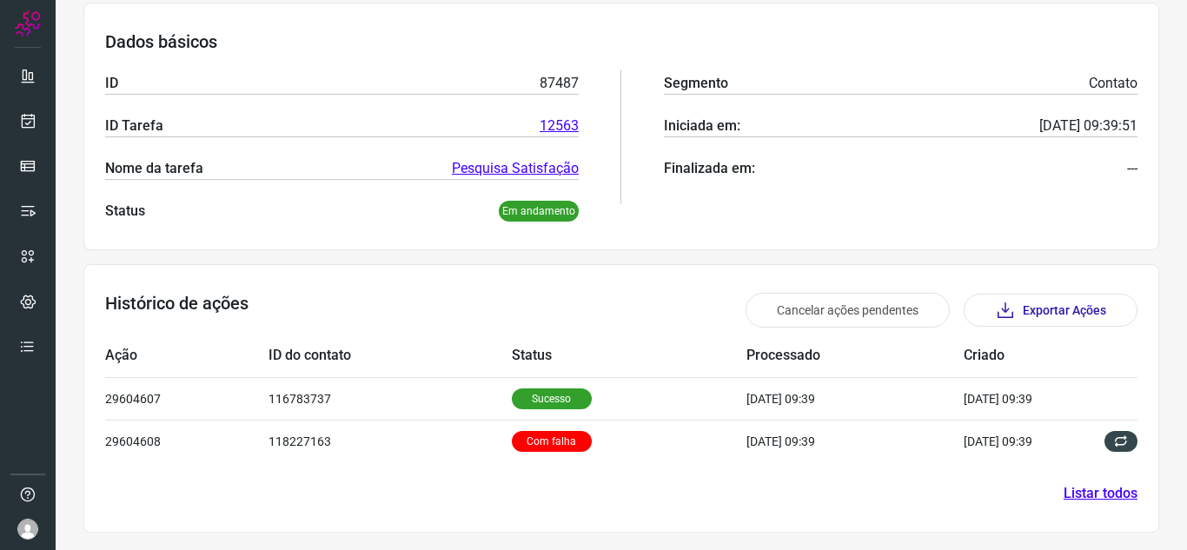
click at [1044, 493] on section "Histórico de ações Cancelar ações pendentes Exportar Ações Ação ID do contato S…" at bounding box center [620, 398] width 1075 height 268
click at [1046, 493] on section "Histórico de ações Cancelar ações pendentes Exportar Ações Ação ID do contato S…" at bounding box center [620, 398] width 1075 height 268
click at [1063, 495] on link "Listar todos" at bounding box center [1100, 493] width 74 height 21
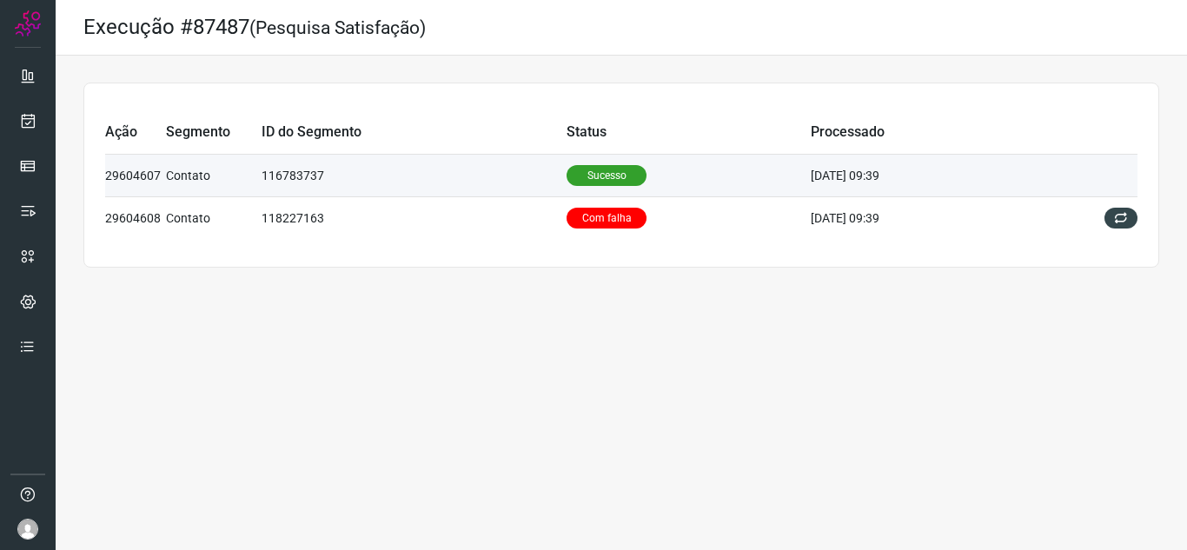
click at [823, 189] on td "[DATE] 09:39" at bounding box center [923, 175] width 226 height 43
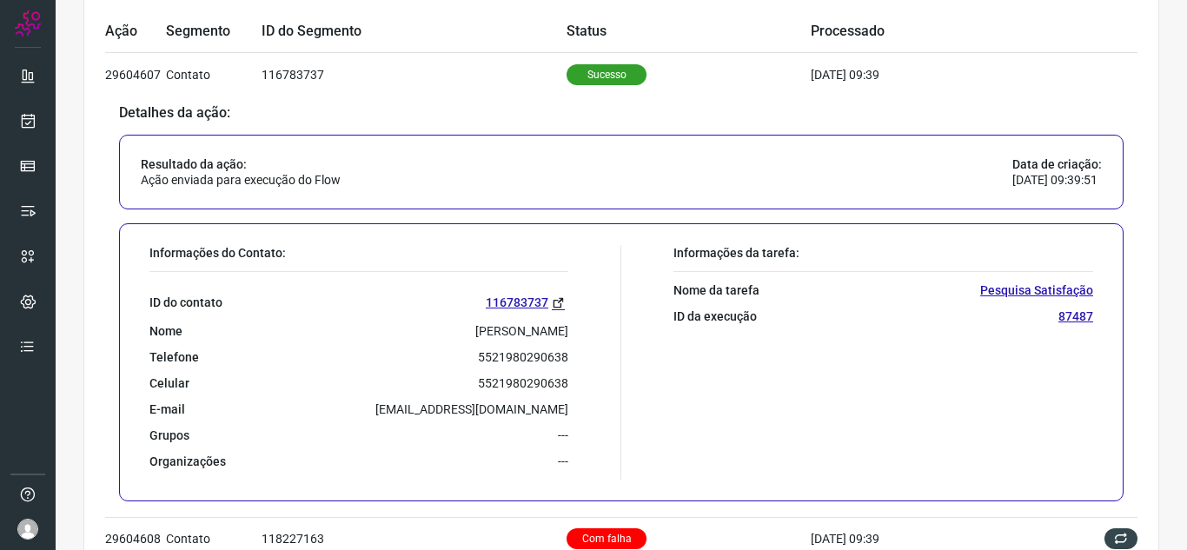
scroll to position [68, 0]
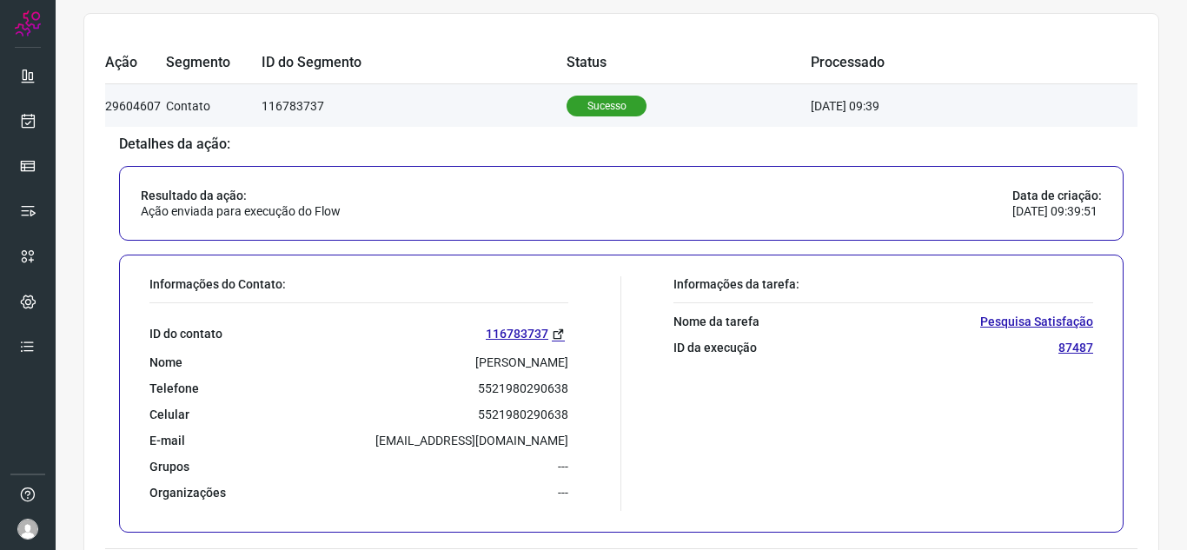
click at [744, 124] on td "Sucesso" at bounding box center [688, 105] width 244 height 43
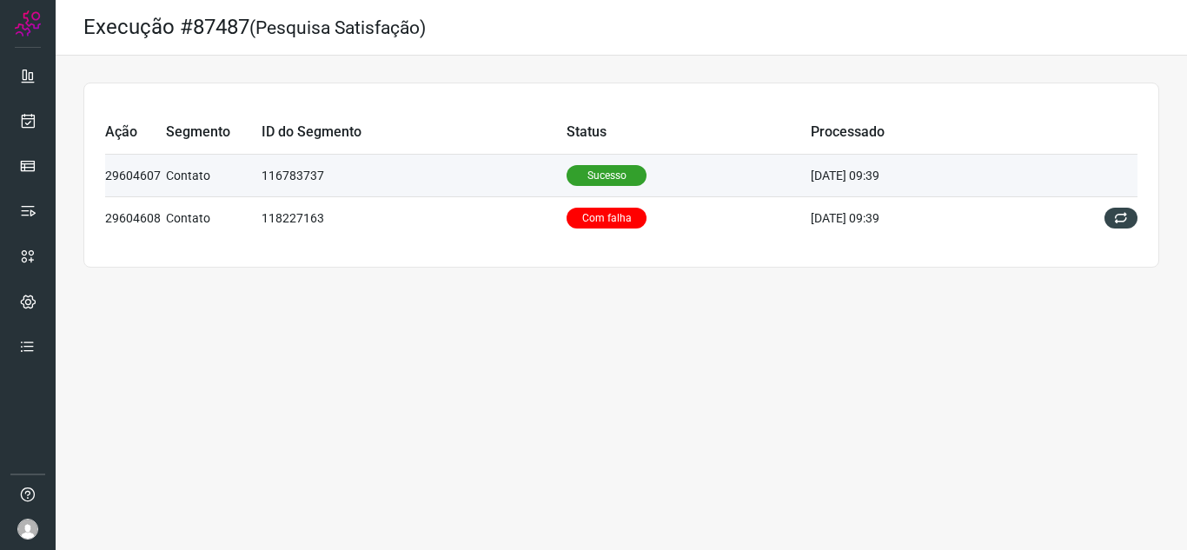
scroll to position [0, 0]
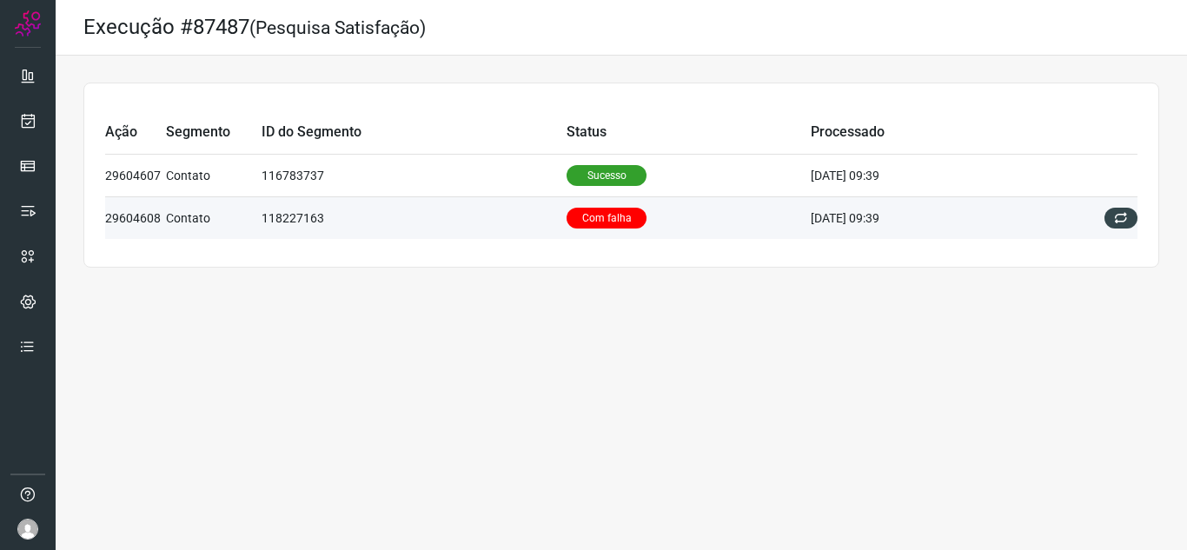
click at [741, 230] on td "Com falha" at bounding box center [688, 217] width 244 height 43
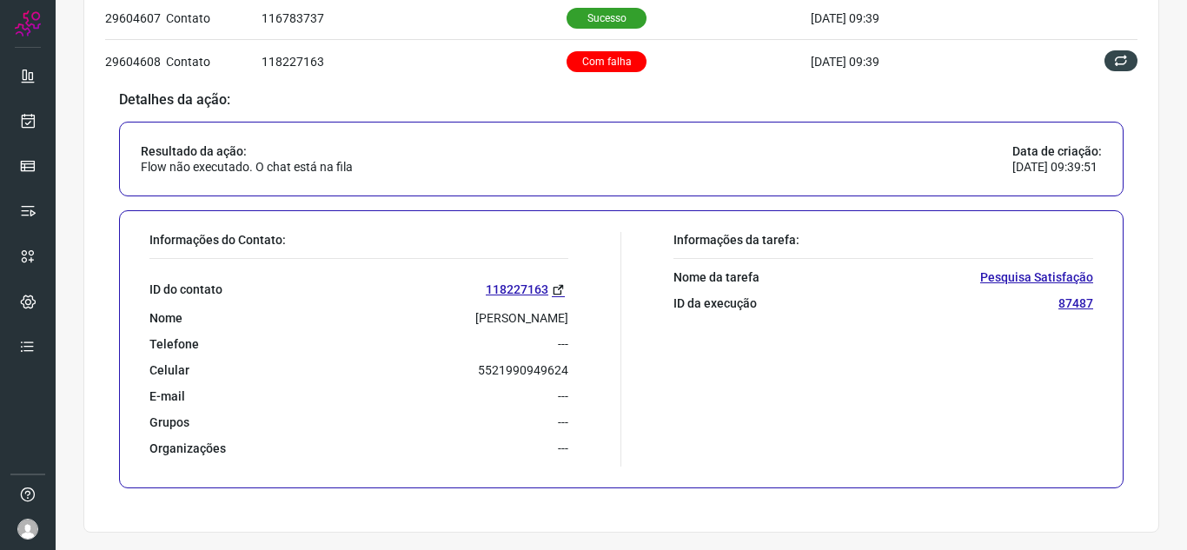
scroll to position [155, 0]
click at [896, 450] on div "Informações da tarefa: Nome da tarefa Pesquisa Satisfação ID da execução 87487" at bounding box center [861, 349] width 480 height 235
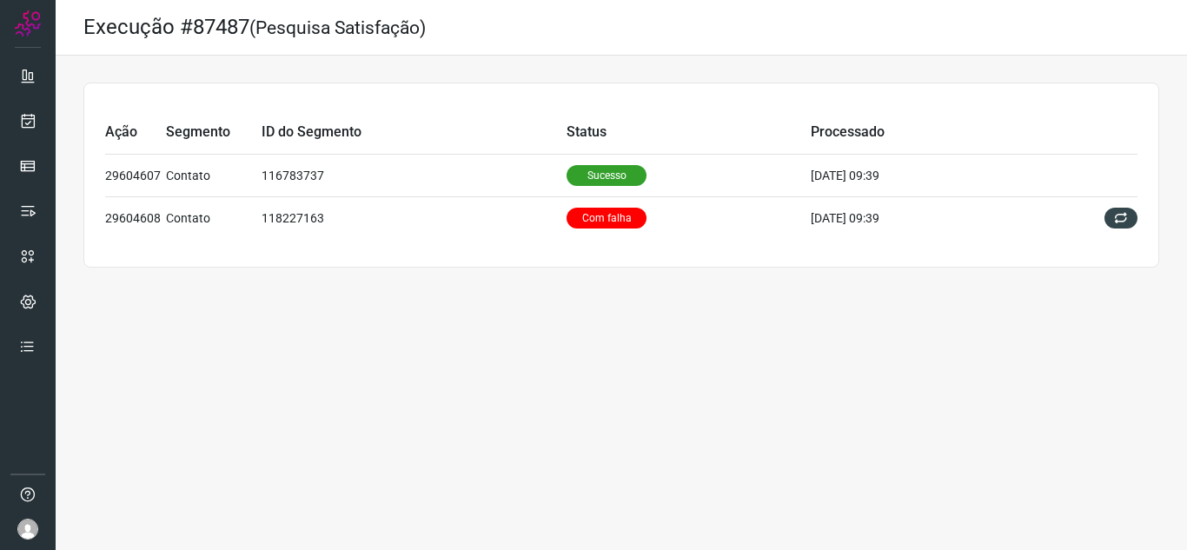
click at [596, 539] on div "Execução #87487 (Pesquisa Satisfação) Ação Segmento ID do Segmento Status Proce…" at bounding box center [621, 275] width 1131 height 550
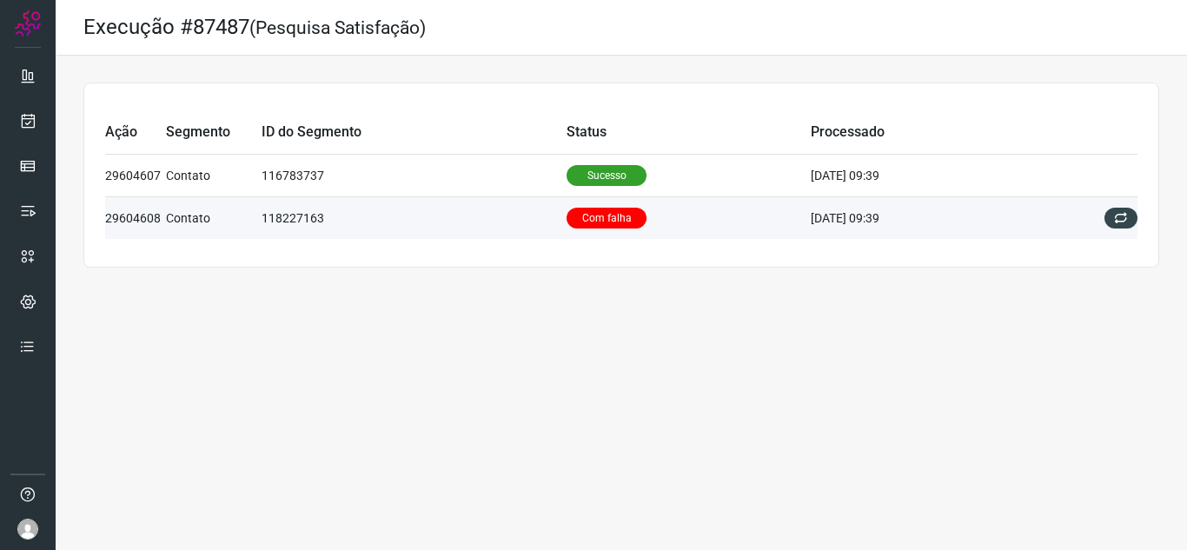
click at [984, 208] on td "[DATE] 09:39" at bounding box center [923, 217] width 226 height 43
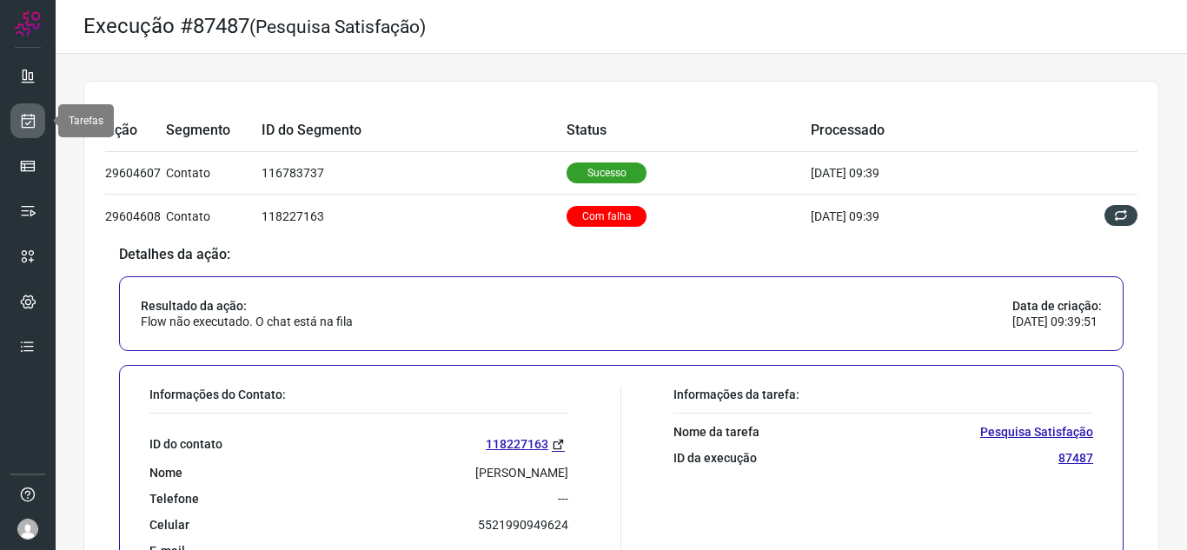
click at [29, 110] on link at bounding box center [27, 120] width 35 height 35
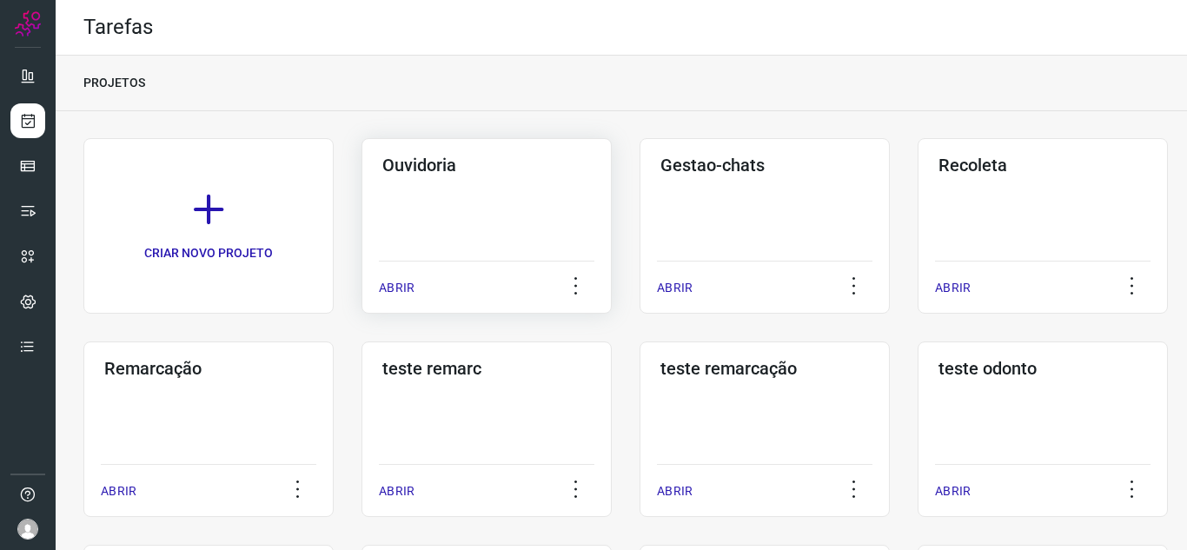
click at [414, 302] on div "ABRIR" at bounding box center [486, 282] width 215 height 43
click at [392, 281] on p "ABRIR" at bounding box center [397, 288] width 36 height 18
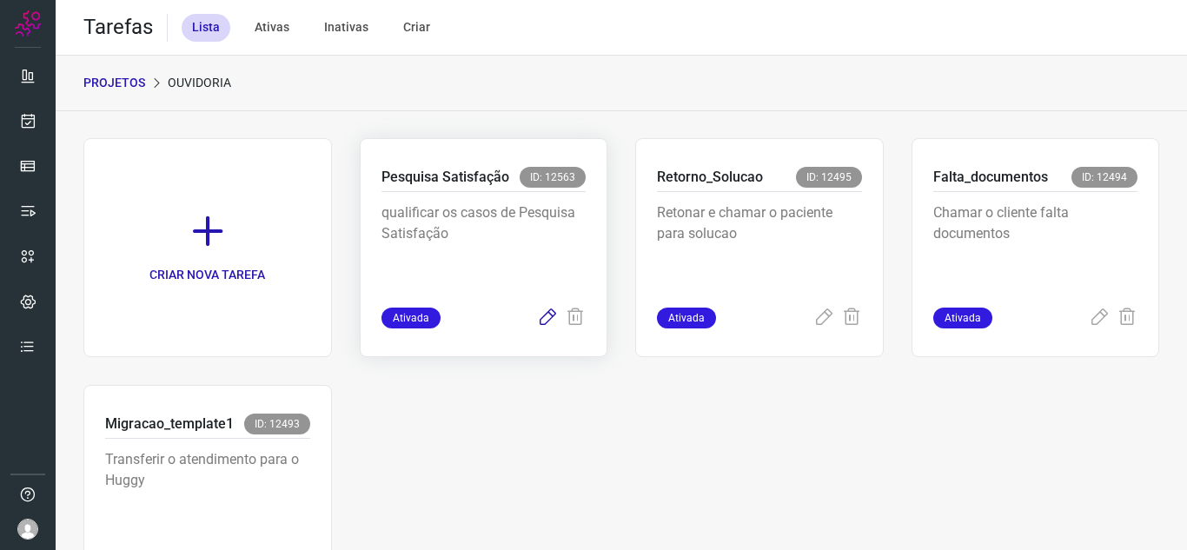
click at [544, 319] on icon at bounding box center [547, 317] width 21 height 21
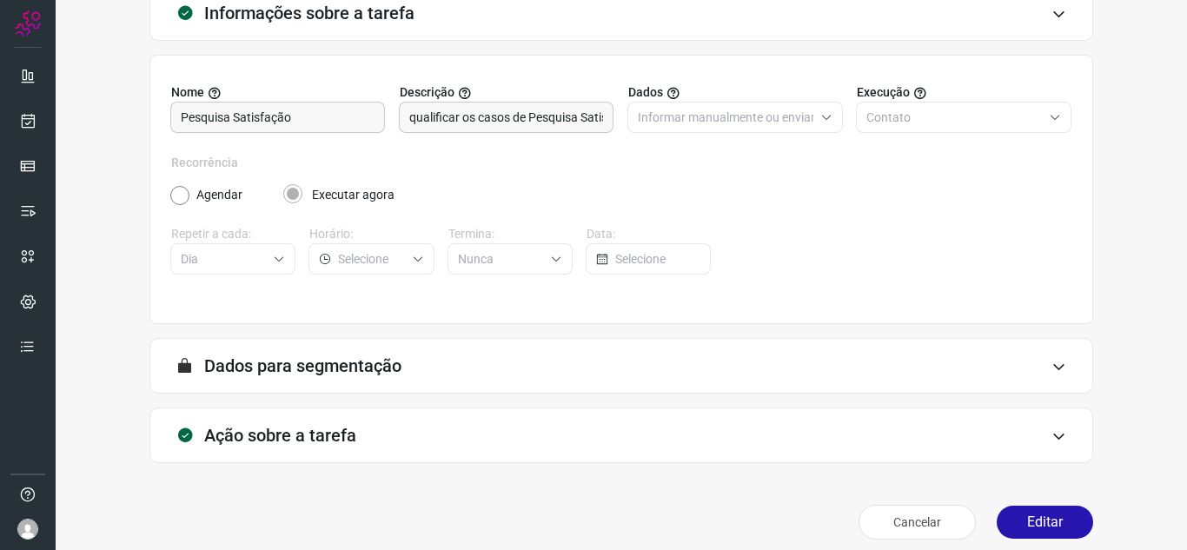
scroll to position [129, 0]
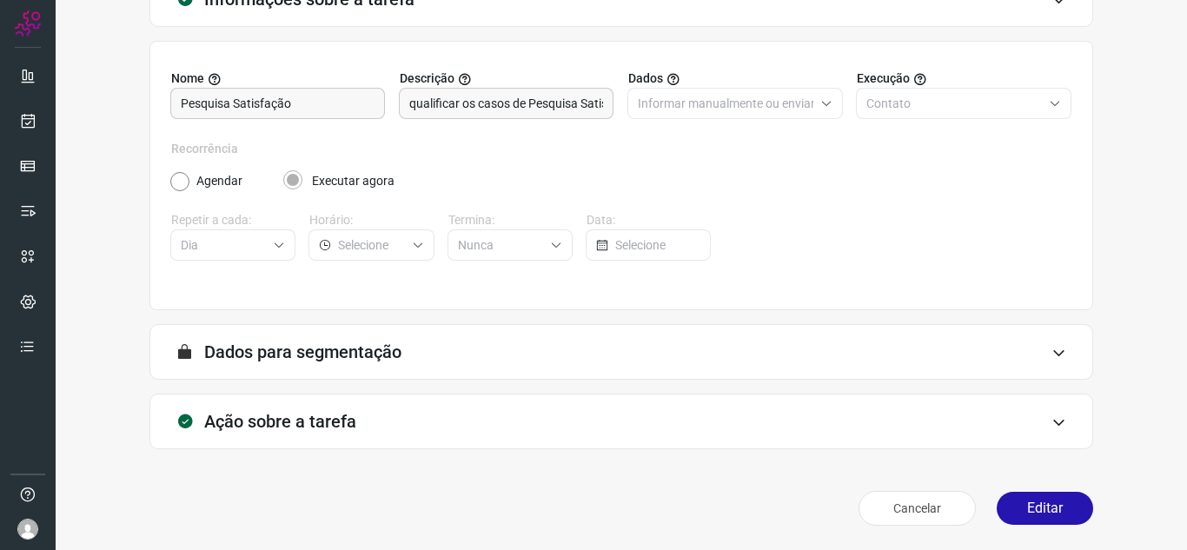
click at [1023, 526] on div "Cancelar Editar" at bounding box center [620, 508] width 943 height 49
click at [1052, 517] on button "Editar" at bounding box center [1044, 508] width 96 height 33
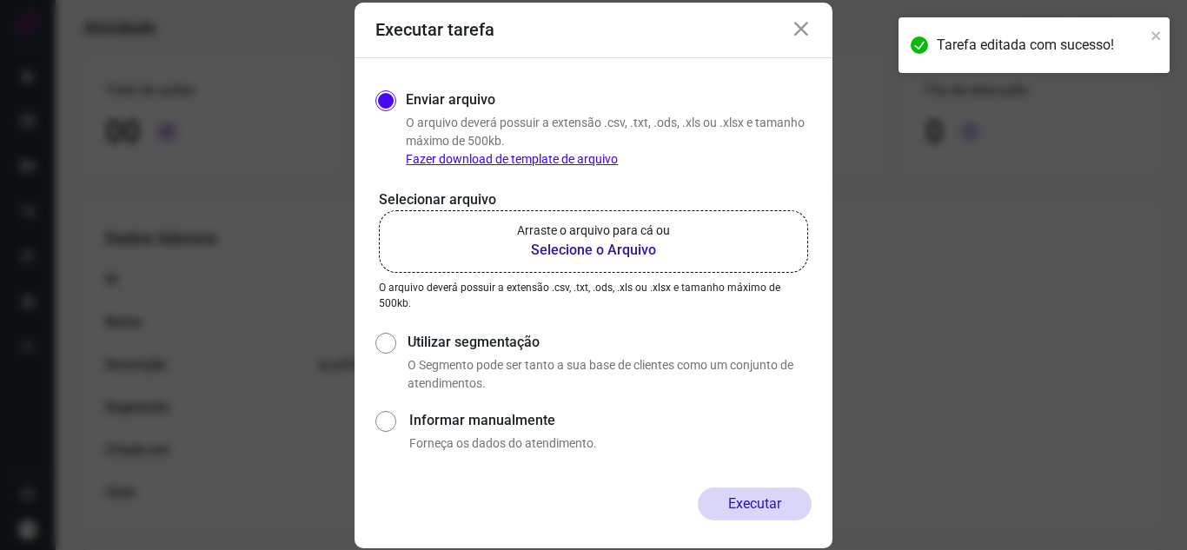
click at [544, 241] on b "Selecione o Arquivo" at bounding box center [593, 250] width 153 height 21
click at [0, 0] on input "Arraste o arquivo para cá ou Selecione o Arquivo" at bounding box center [0, 0] width 0 height 0
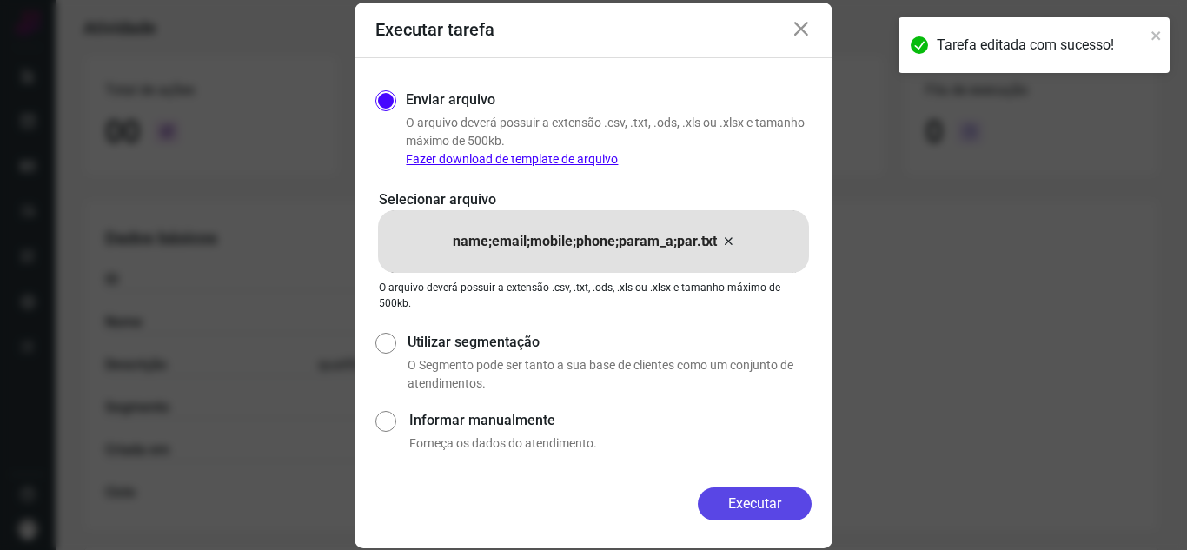
click at [770, 494] on button "Executar" at bounding box center [755, 503] width 114 height 33
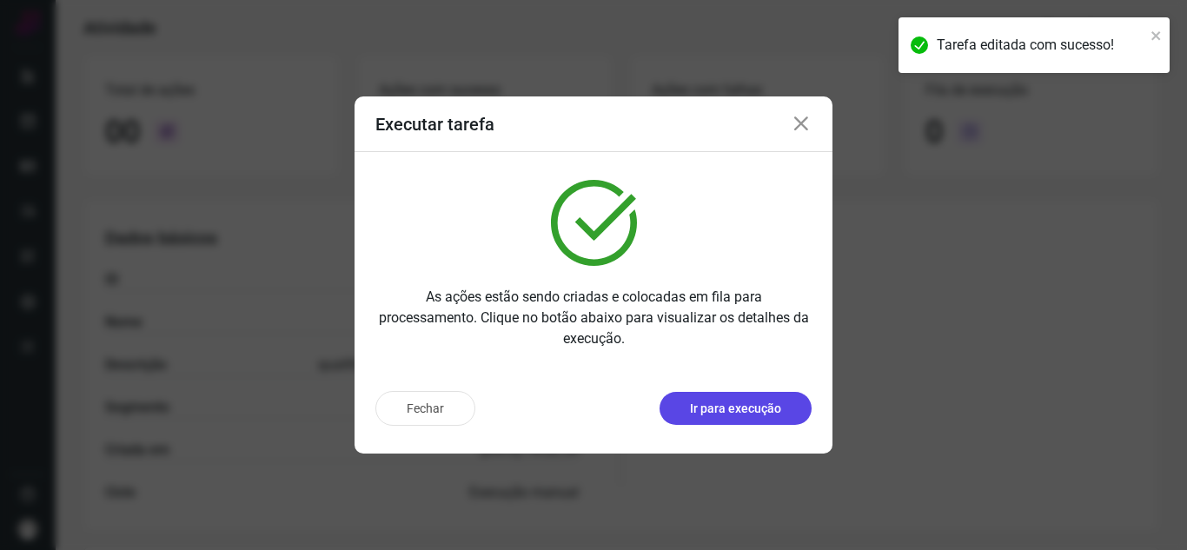
click at [748, 411] on p "Ir para execução" at bounding box center [735, 409] width 91 height 18
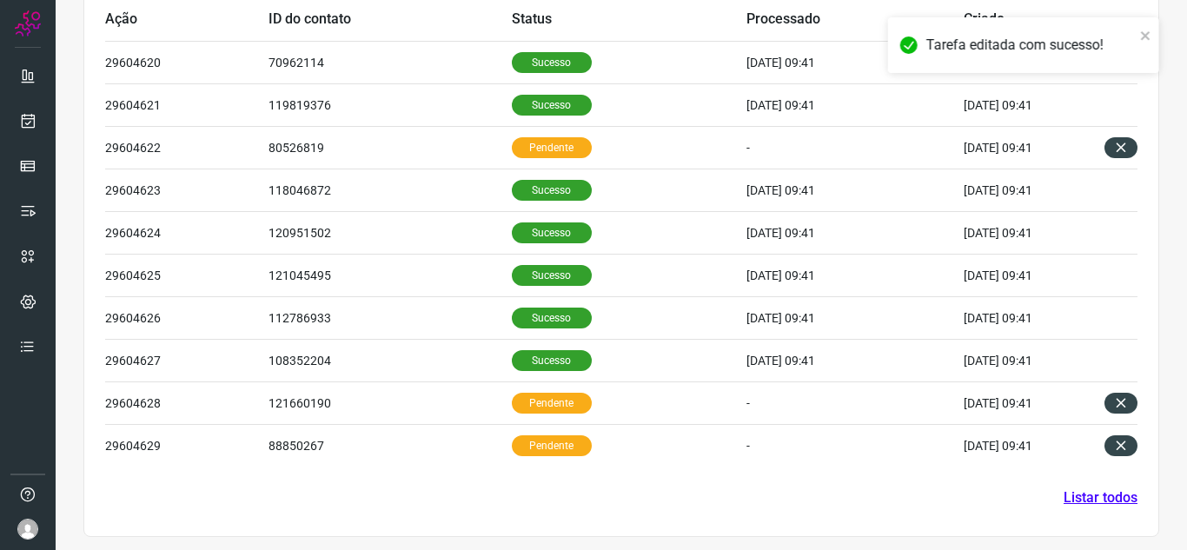
scroll to position [594, 0]
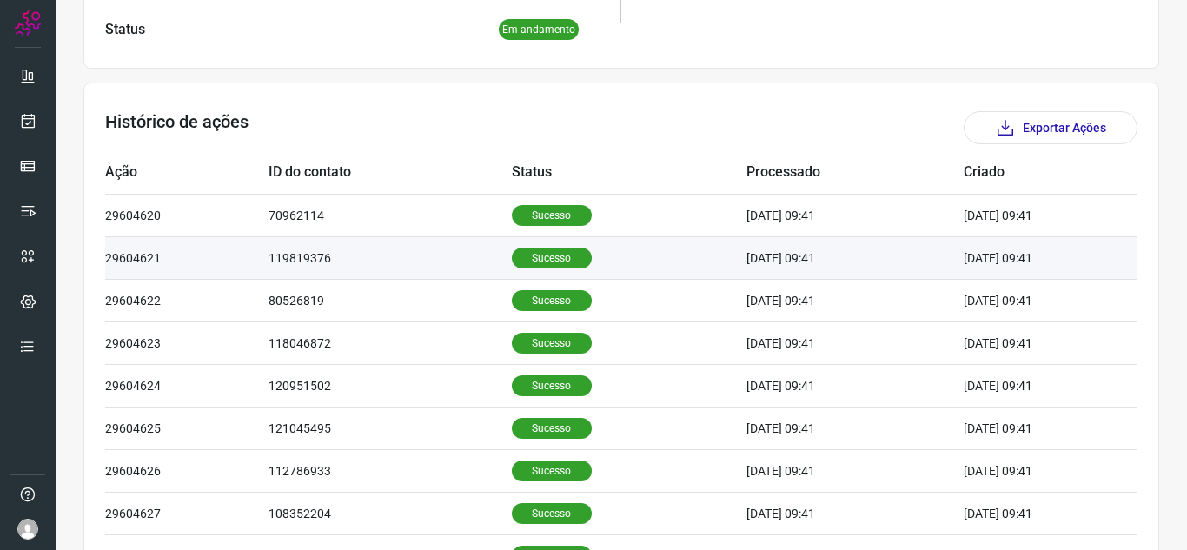
scroll to position [592, 0]
